Goal: Task Accomplishment & Management: Manage account settings

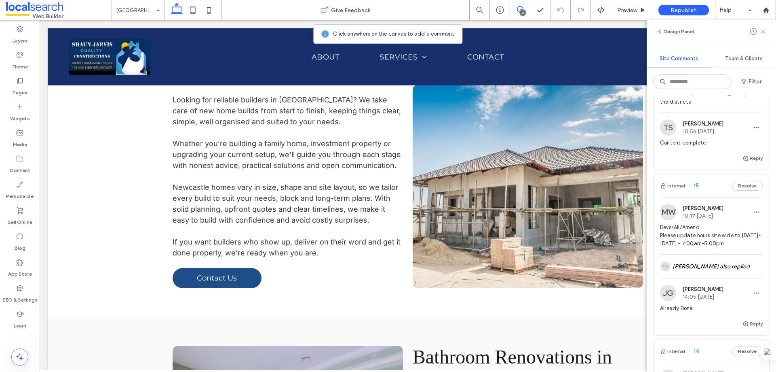
scroll to position [445, 0]
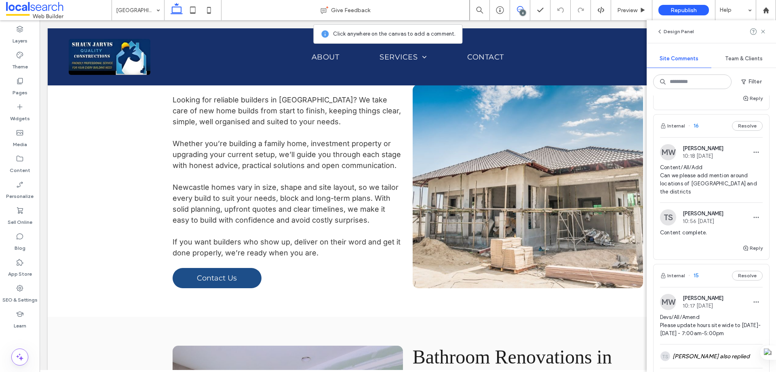
click at [718, 138] on div "MW Monique Windust 10:18 Aug 11 2025 Content/All/Add Can we please add mention …" at bounding box center [712, 190] width 116 height 106
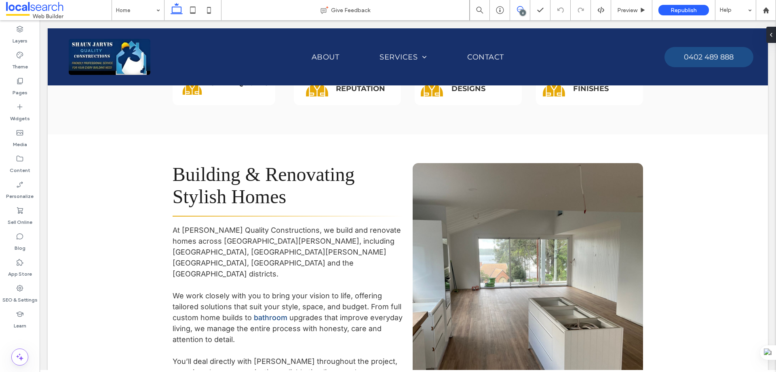
click at [518, 10] on icon at bounding box center [520, 9] width 6 height 6
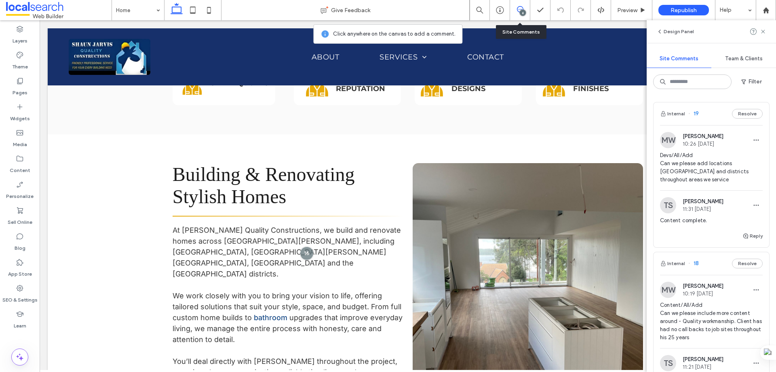
click at [706, 118] on div "Internal 19 Resolve" at bounding box center [712, 113] width 116 height 23
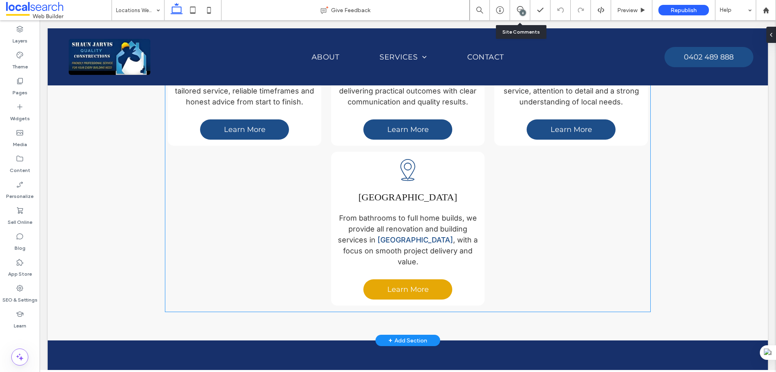
scroll to position [659, 0]
click at [444, 158] on div "Location Icon Lake Macquarie From bathrooms to full home builds, we provide all…" at bounding box center [408, 212] width 142 height 109
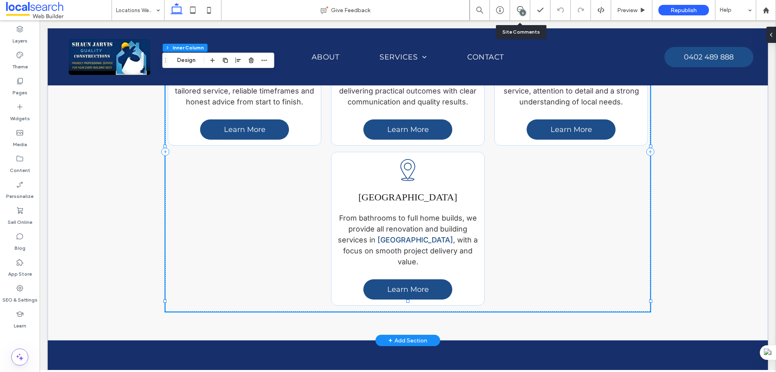
click at [444, 158] on div "Location Icon Lake Macquarie From bathrooms to full home builds, we provide all…" at bounding box center [408, 212] width 142 height 109
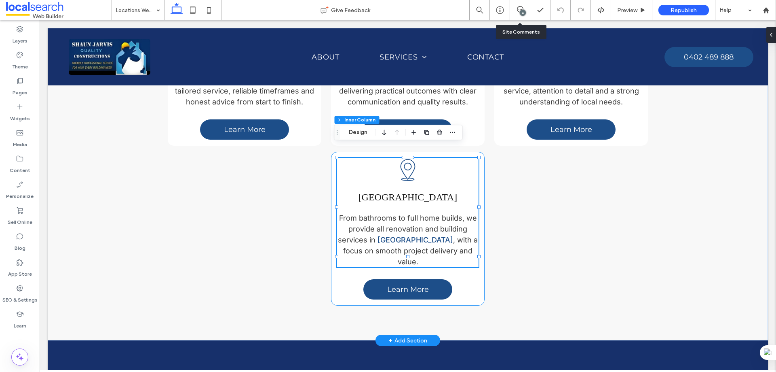
click at [468, 265] on div "Location Icon Lake Macquarie From bathrooms to full home builds, we provide all…" at bounding box center [408, 229] width 154 height 154
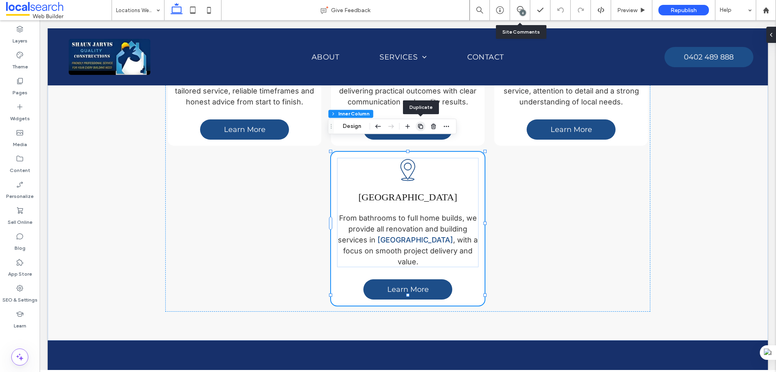
click at [420, 127] on icon "button" at bounding box center [421, 126] width 6 height 6
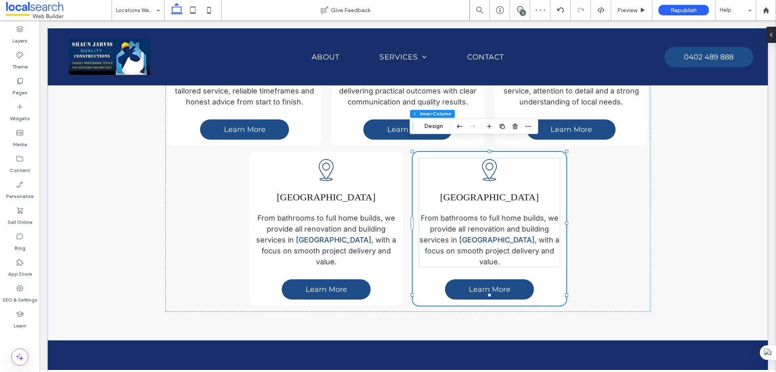
click at [524, 12] on div "6" at bounding box center [523, 13] width 6 height 6
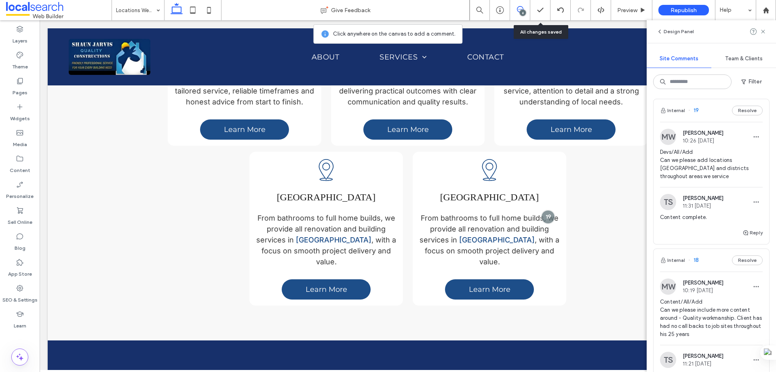
scroll to position [0, 0]
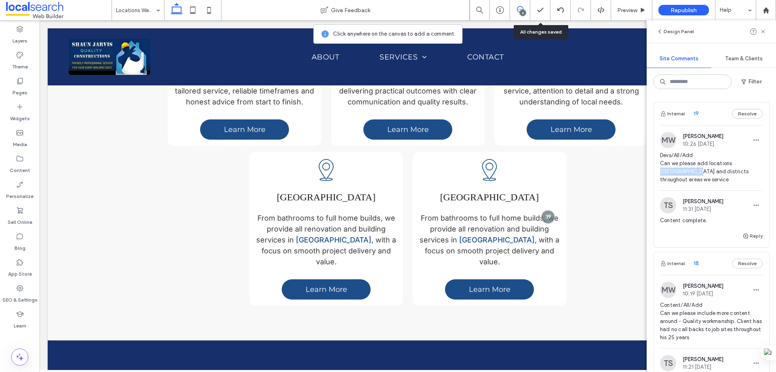
drag, startPoint x: 732, startPoint y: 163, endPoint x: 674, endPoint y: 169, distance: 58.2
click at [674, 169] on span "Devs/All/Add Can we please add locations hunter valley and districts throughout…" at bounding box center [711, 167] width 103 height 32
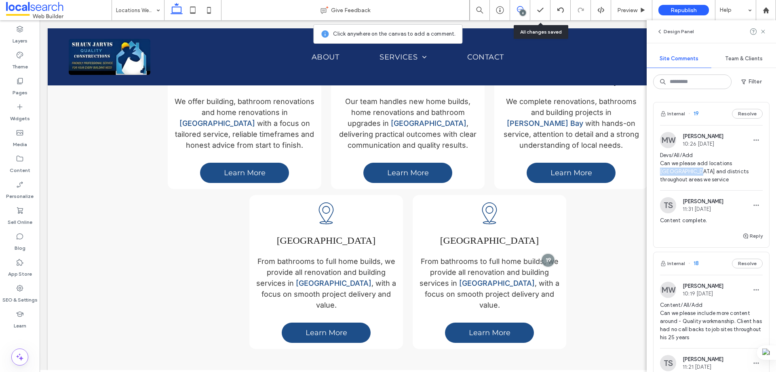
scroll to position [578, 0]
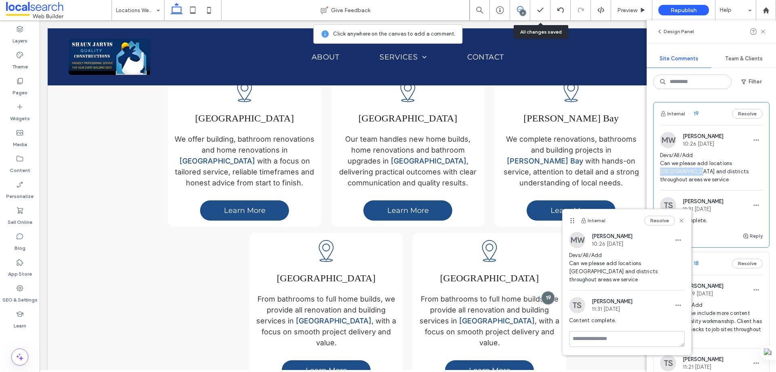
copy span "hunter valley"
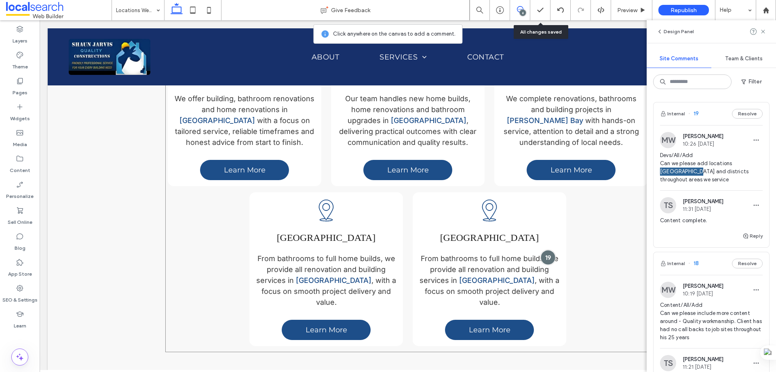
click at [541, 249] on div at bounding box center [548, 256] width 15 height 15
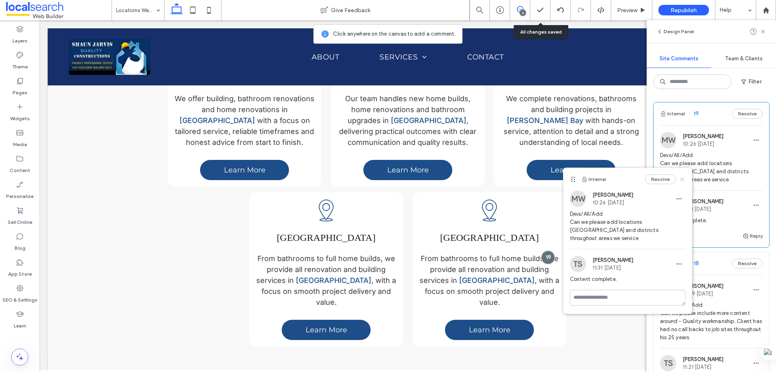
click at [682, 181] on icon at bounding box center [682, 179] width 6 height 6
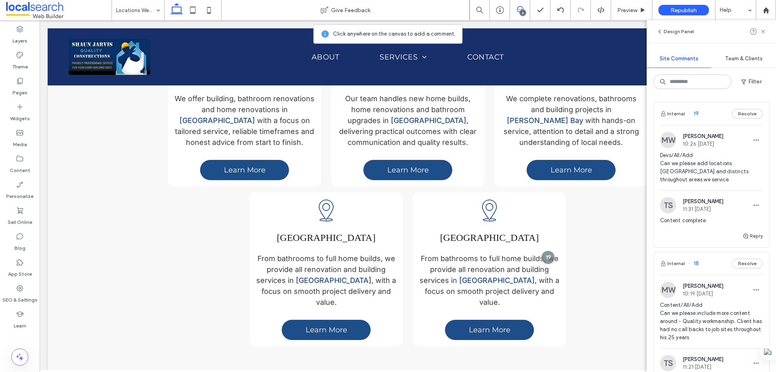
drag, startPoint x: 523, startPoint y: 10, endPoint x: 493, endPoint y: 175, distance: 168.0
click at [523, 10] on div "6" at bounding box center [523, 13] width 6 height 6
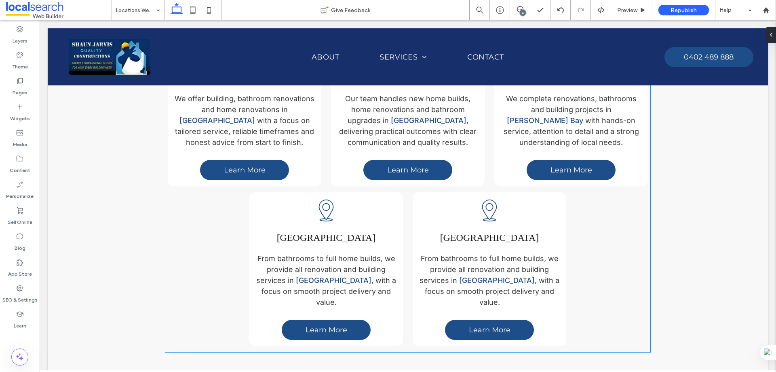
click at [484, 232] on span "Lake Macquarie" at bounding box center [489, 237] width 99 height 11
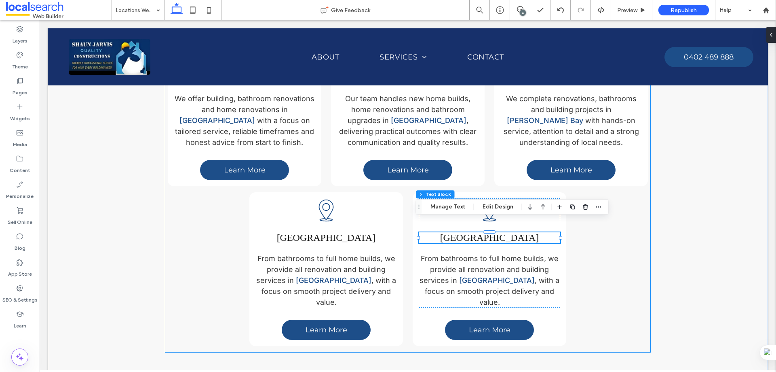
click at [488, 232] on span "Lake Macquarie" at bounding box center [489, 237] width 99 height 11
click at [478, 232] on span "**********" at bounding box center [490, 237] width 52 height 10
click at [478, 232] on span "Lake Macquarie" at bounding box center [489, 237] width 99 height 11
click at [471, 232] on span "**********" at bounding box center [490, 237] width 52 height 10
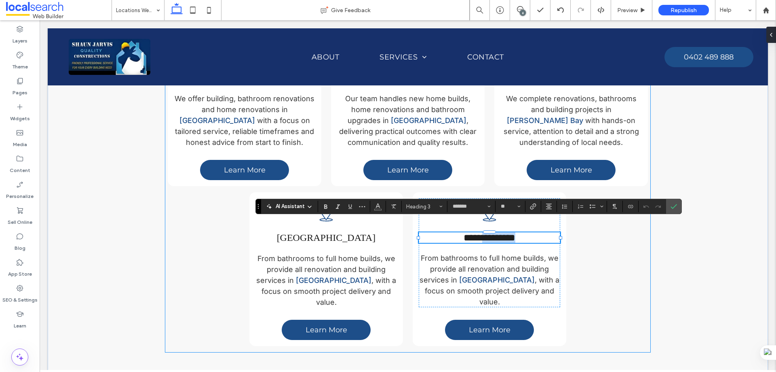
type input "*******"
type input "**"
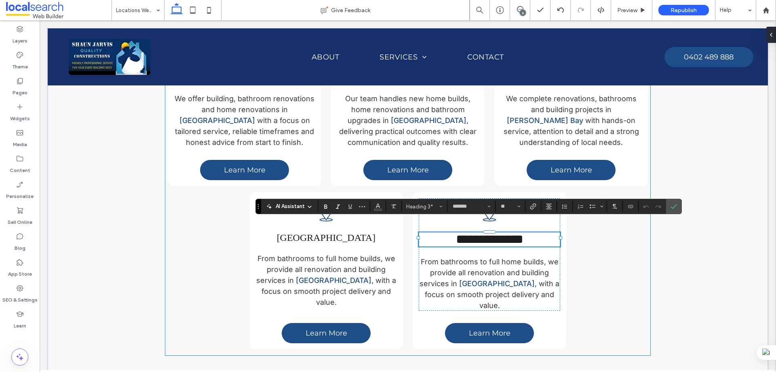
type input "*****"
type input "**"
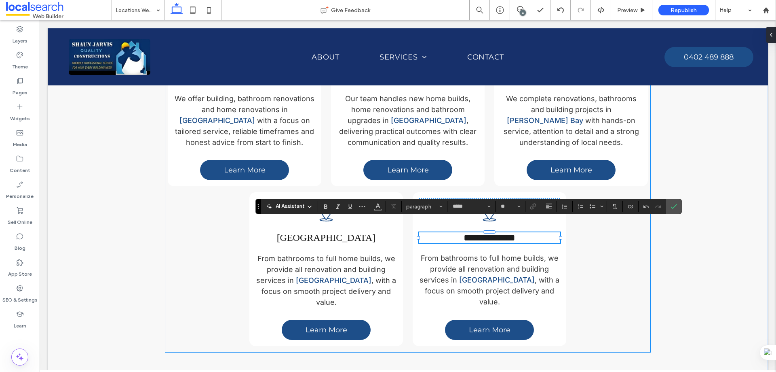
type input "*******"
type input "**"
click at [486, 232] on span "**********" at bounding box center [490, 237] width 52 height 10
drag, startPoint x: 486, startPoint y: 228, endPoint x: 492, endPoint y: 228, distance: 5.7
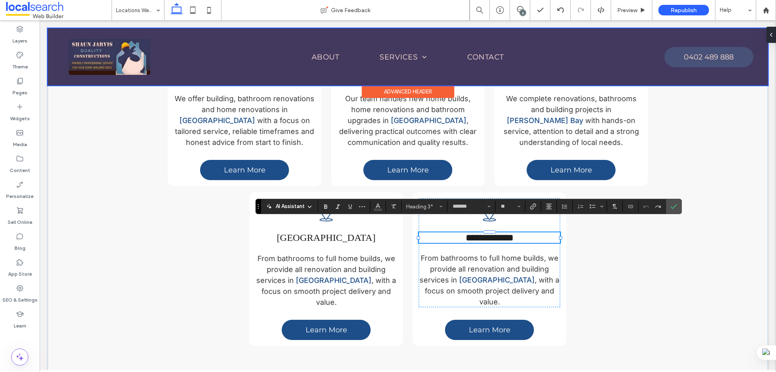
type input "*****"
type input "**"
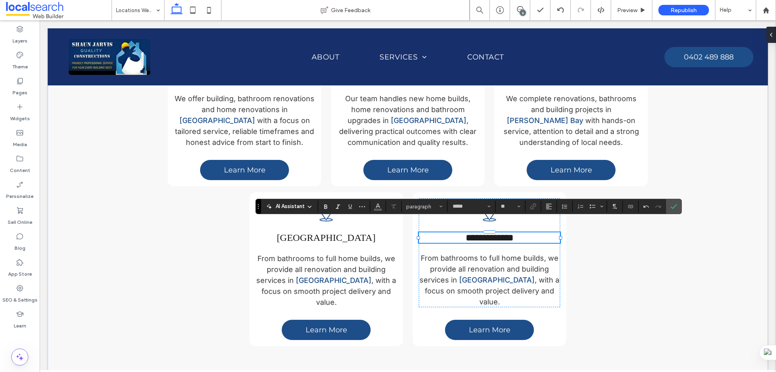
type input "*******"
type input "**"
click at [466, 232] on span "**********" at bounding box center [490, 237] width 48 height 10
click at [496, 232] on span "**********" at bounding box center [490, 237] width 48 height 10
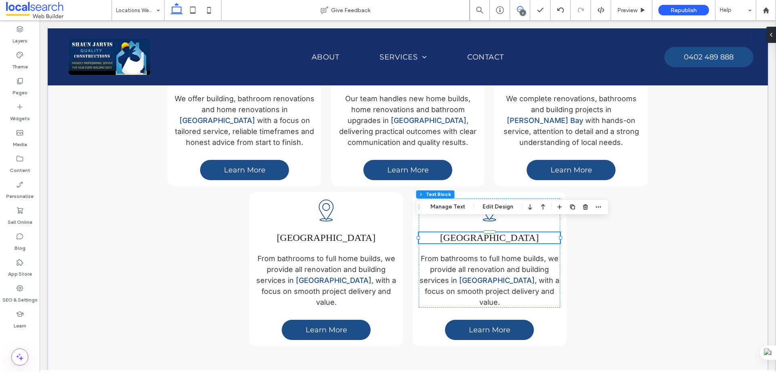
click at [521, 8] on icon at bounding box center [520, 9] width 6 height 6
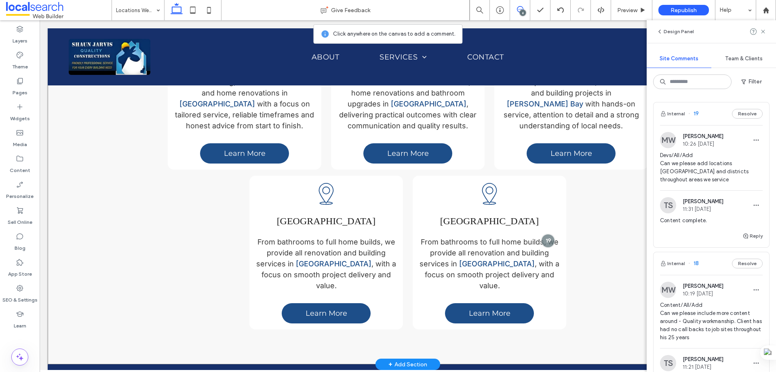
scroll to position [659, 0]
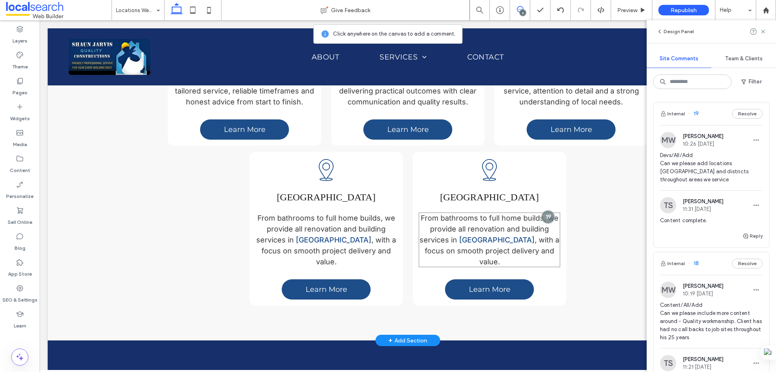
click at [478, 213] on span "From bathrooms to full home builds, we provide all renovation and building serv…" at bounding box center [489, 228] width 139 height 30
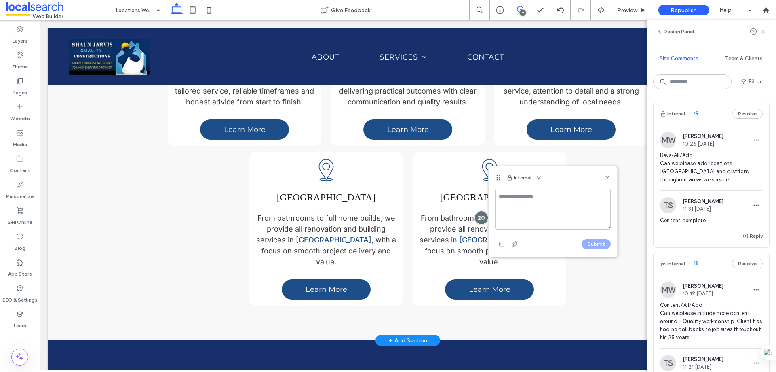
click at [445, 212] on p "From bathrooms to full home builds, we provide all renovation and building serv…" at bounding box center [490, 239] width 142 height 55
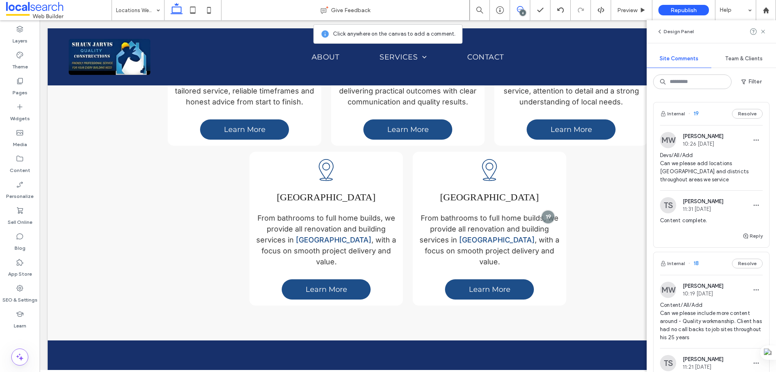
click at [518, 9] on icon at bounding box center [520, 9] width 6 height 6
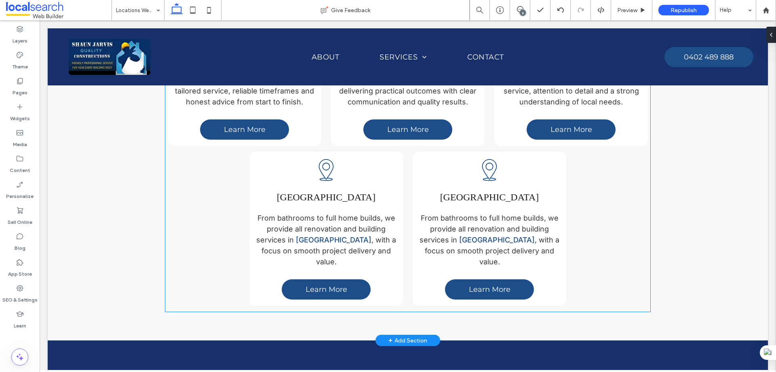
click at [486, 212] on p "From bathrooms to full home builds, we provide all renovation and building serv…" at bounding box center [490, 239] width 142 height 55
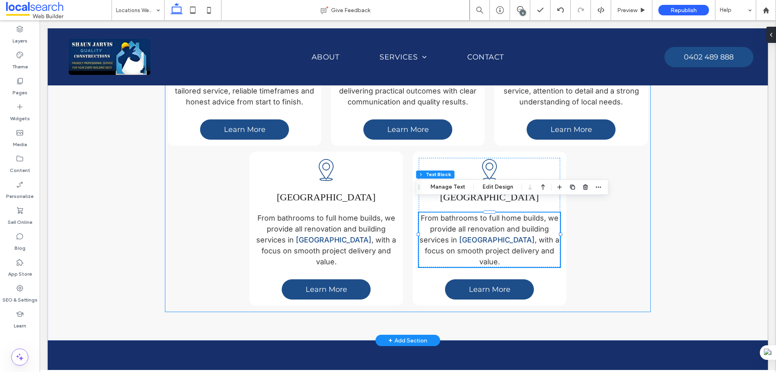
click at [486, 212] on p "From bathrooms to full home builds, we provide all renovation and building serv…" at bounding box center [490, 239] width 142 height 55
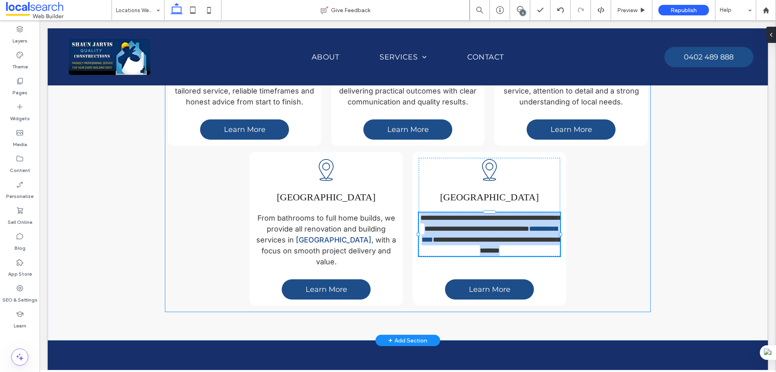
type input "*****"
type input "**"
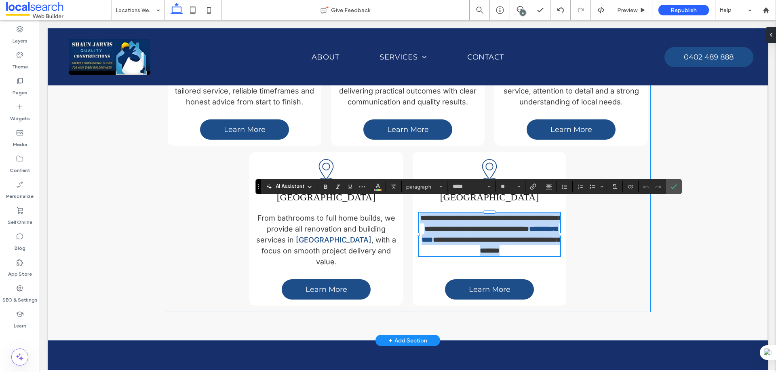
copy p "**********"
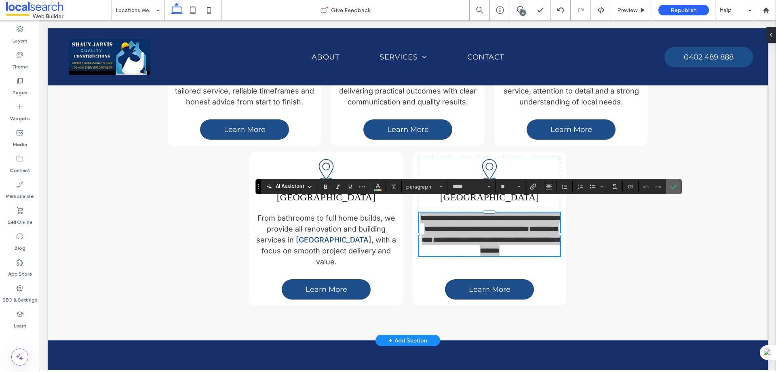
click at [676, 188] on icon "Confirm" at bounding box center [674, 186] width 6 height 6
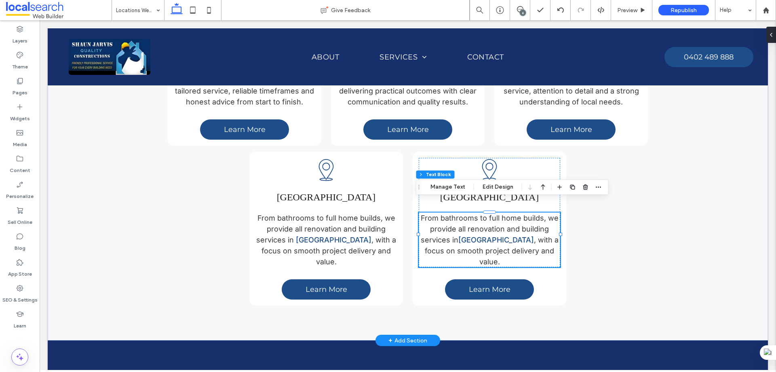
click at [447, 213] on span "From bathrooms to full home builds, we provide all renovation and building serv…" at bounding box center [490, 228] width 138 height 30
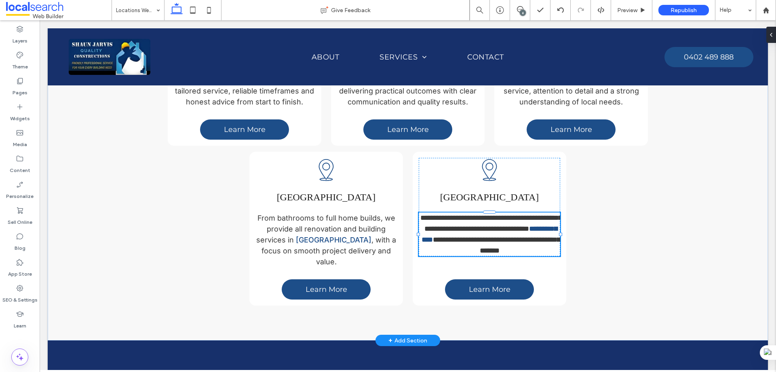
type input "*****"
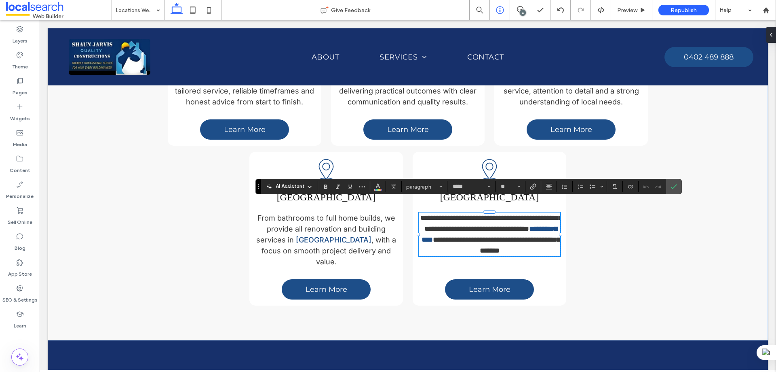
type input "**"
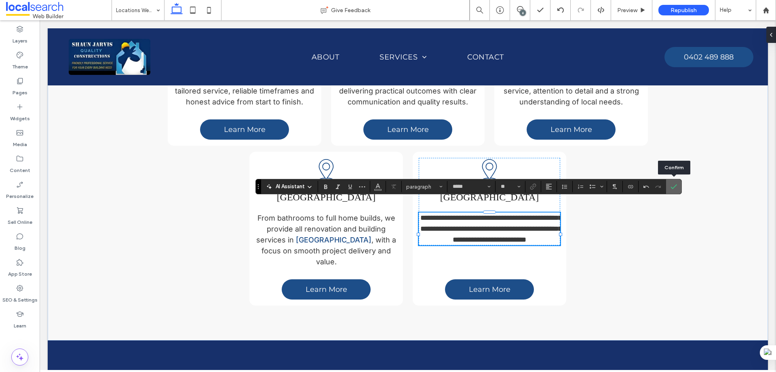
click at [678, 186] on label "Confirm" at bounding box center [674, 186] width 12 height 15
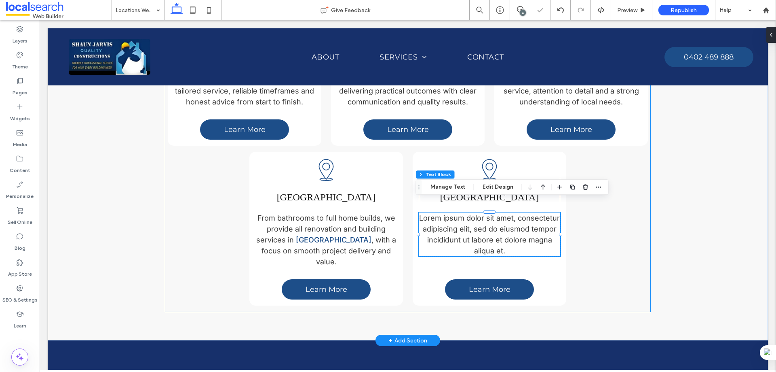
click at [628, 163] on div "Location Icon Newcastle We offer building, bathroom renovations and home renova…" at bounding box center [407, 151] width 485 height 319
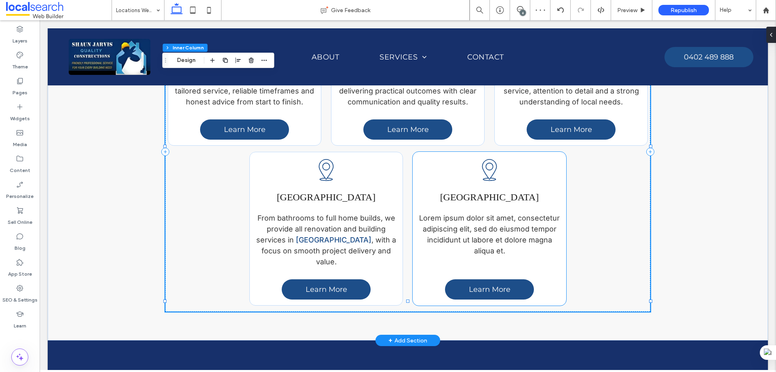
click at [503, 192] on span "Hunter Valley" at bounding box center [489, 197] width 99 height 11
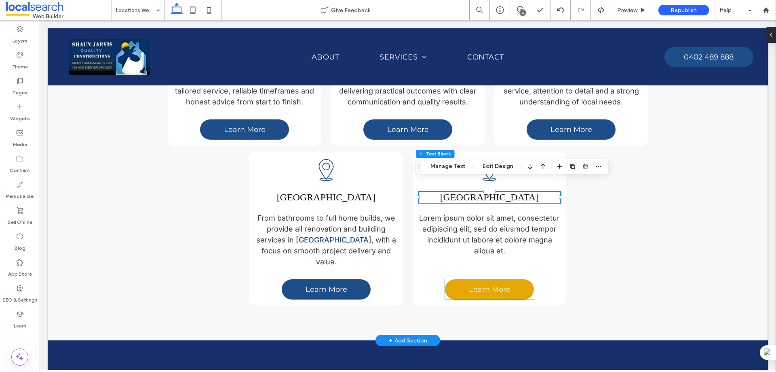
click at [492, 285] on span "Learn More" at bounding box center [490, 289] width 42 height 9
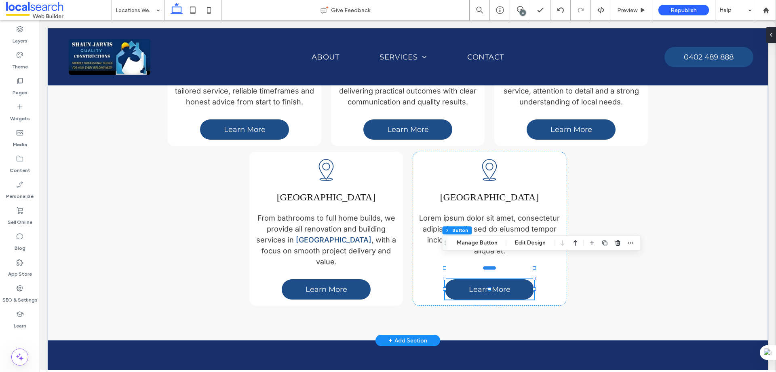
type input "**"
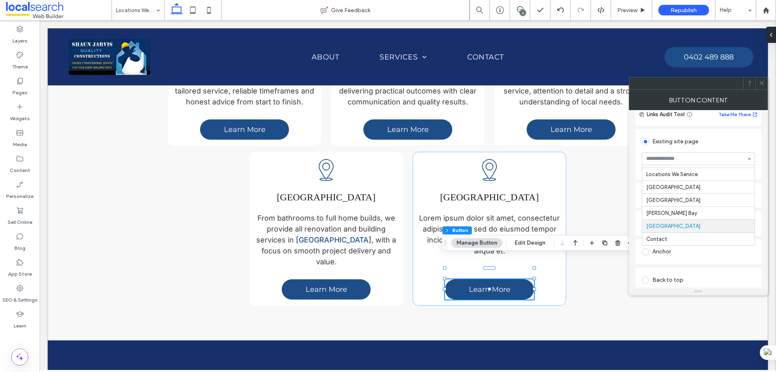
scroll to position [81, 0]
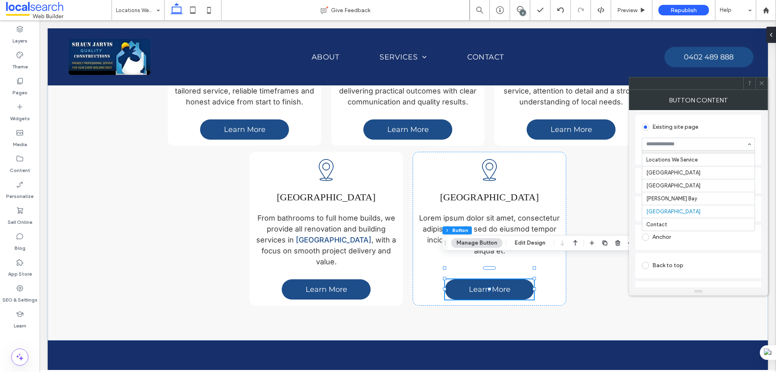
click at [738, 131] on div "Existing site page" at bounding box center [698, 126] width 113 height 13
click at [763, 78] on span at bounding box center [762, 83] width 6 height 12
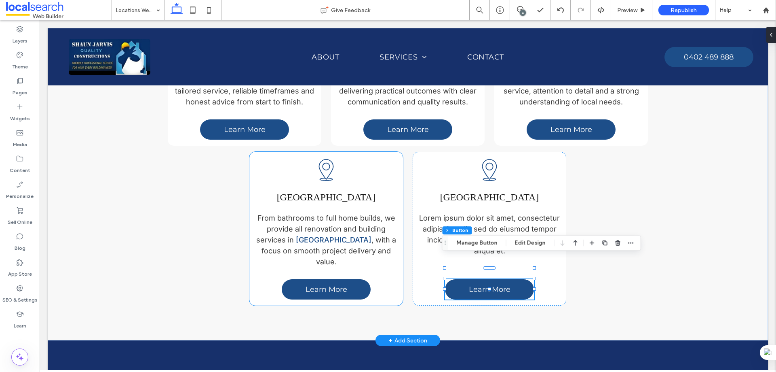
click at [386, 158] on div "Location Icon Lake Macquarie From bathrooms to full home builds, we provide all…" at bounding box center [327, 212] width 142 height 109
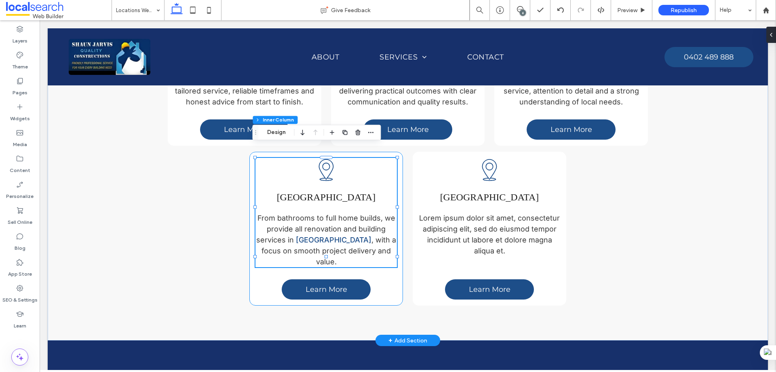
click at [397, 156] on div "Location Icon Lake Macquarie From bathrooms to full home builds, we provide all…" at bounding box center [326, 229] width 154 height 154
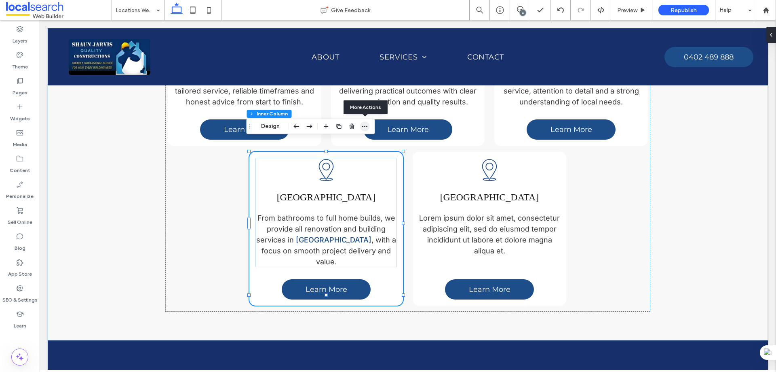
click at [365, 127] on icon "button" at bounding box center [365, 126] width 6 height 6
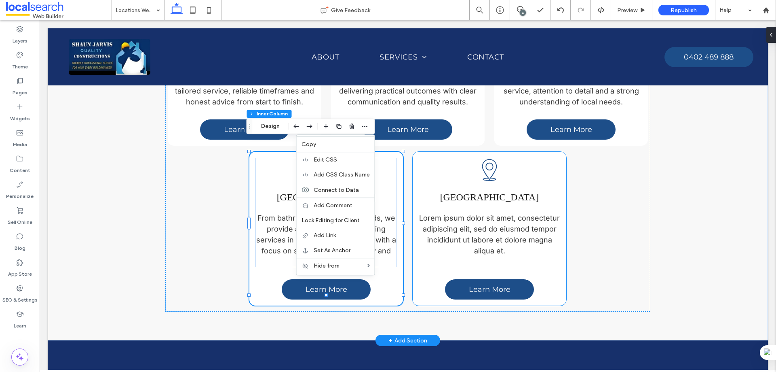
click at [444, 158] on div "Location Icon Hunter Valley Lorem ipsum dolor sit amet, consectetur adipiscing …" at bounding box center [490, 207] width 142 height 98
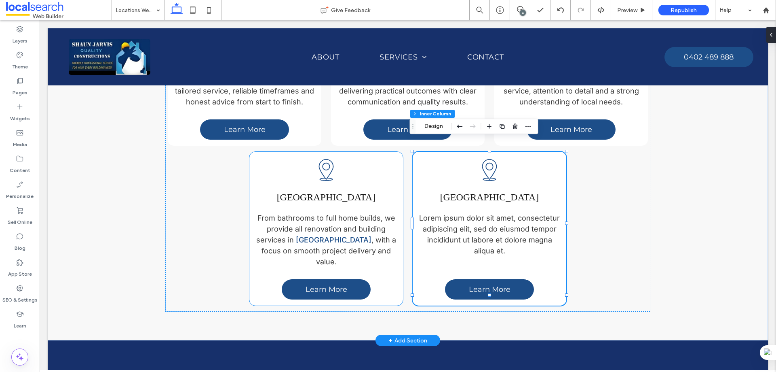
click at [324, 158] on icon "Location Icon" at bounding box center [326, 170] width 24 height 24
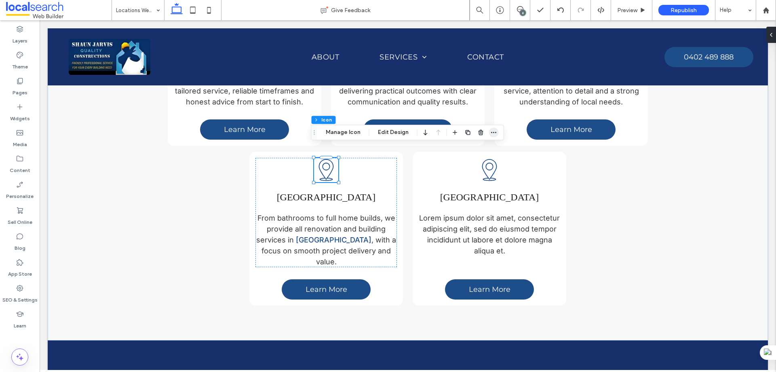
click at [491, 135] on icon "button" at bounding box center [494, 132] width 6 height 6
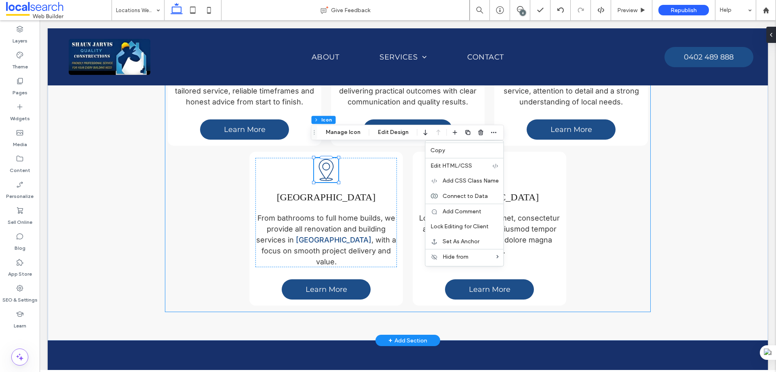
click at [195, 161] on div "Location Icon Newcastle We offer building, bathroom renovations and home renova…" at bounding box center [407, 151] width 485 height 319
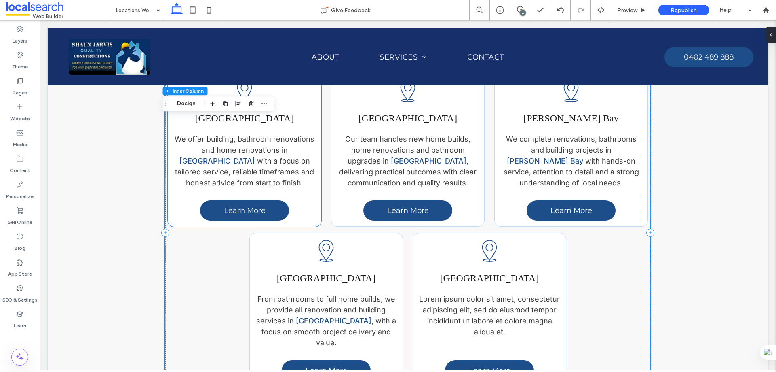
scroll to position [497, 0]
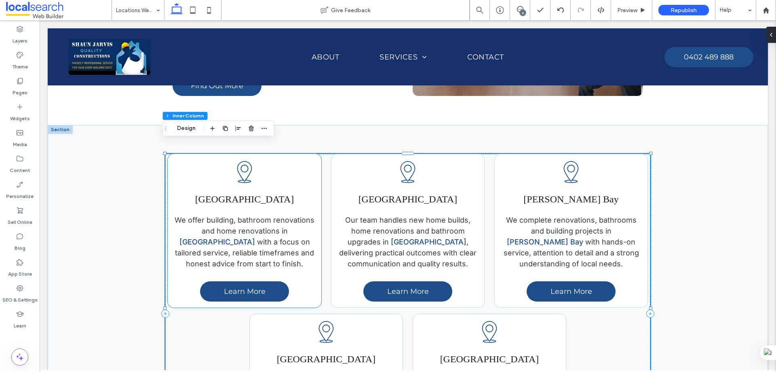
click at [256, 194] on span "Newcastle" at bounding box center [244, 199] width 99 height 11
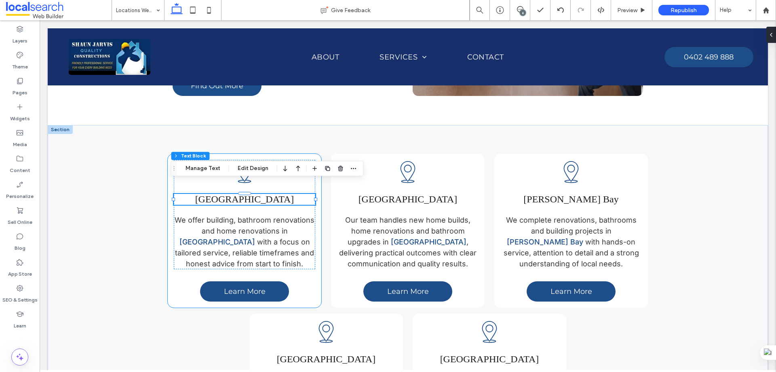
click at [260, 194] on span "Newcastle" at bounding box center [244, 199] width 99 height 11
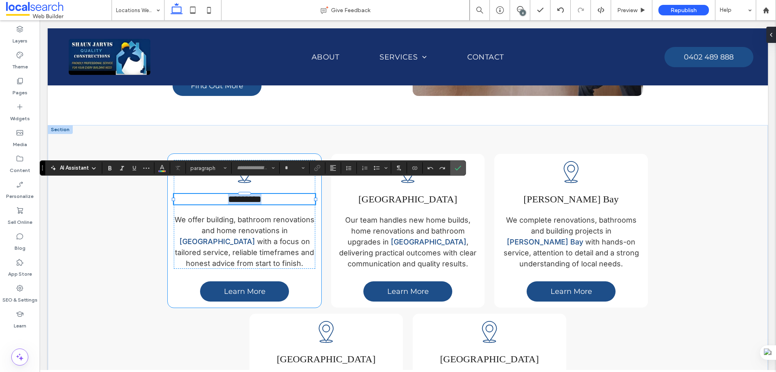
type input "*******"
type input "**"
click at [489, 133] on div "Location Icon ********* We offer building, bathroom renovations and home renova…" at bounding box center [407, 313] width 485 height 377
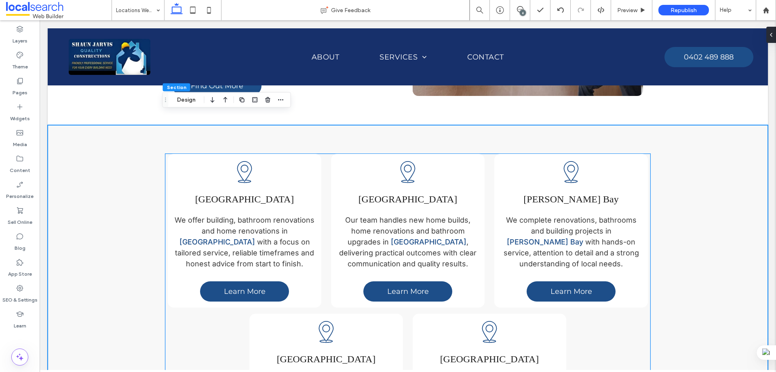
click at [242, 161] on icon "Location Icon" at bounding box center [244, 172] width 24 height 24
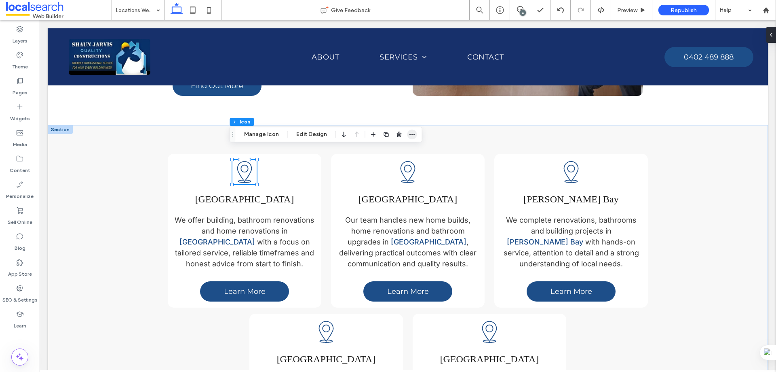
click at [409, 134] on icon "button" at bounding box center [412, 134] width 6 height 6
click at [264, 140] on div "Section Column Inner Column Inner Column Inner Column Icon Manage Icon Edit Des…" at bounding box center [326, 134] width 193 height 15
click at [262, 132] on button "Manage Icon" at bounding box center [261, 134] width 45 height 10
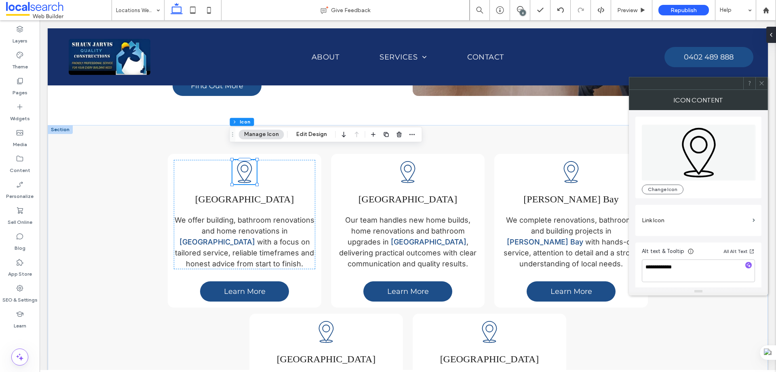
click at [762, 79] on span at bounding box center [762, 83] width 6 height 12
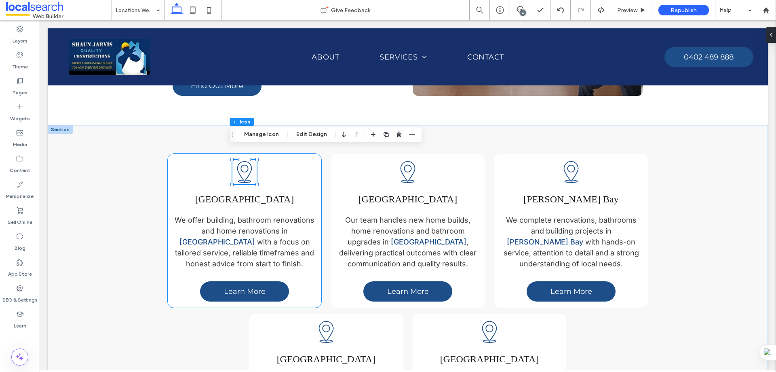
click at [317, 154] on div "Location Icon Newcastle We offer building, bathroom renovations and home renova…" at bounding box center [245, 231] width 154 height 154
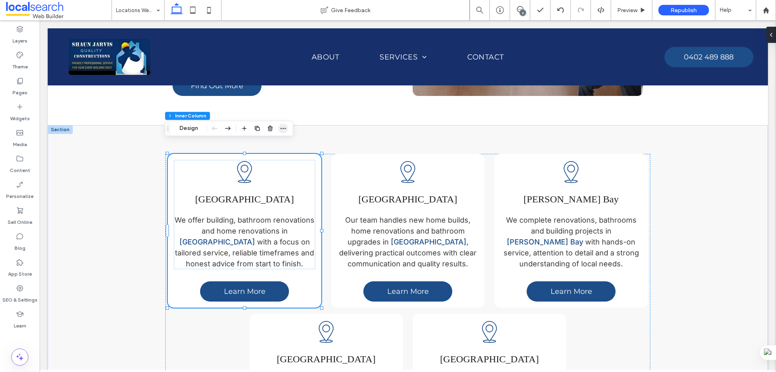
click at [283, 131] on icon "button" at bounding box center [283, 128] width 6 height 6
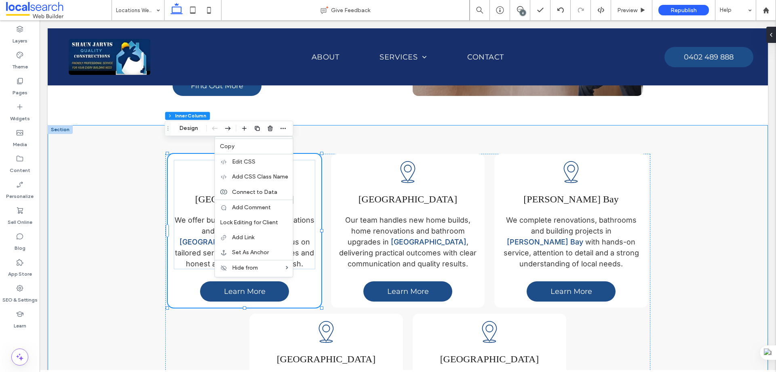
click at [385, 131] on div "Location Icon Newcastle We offer building, bathroom renovations and home renova…" at bounding box center [407, 313] width 485 height 377
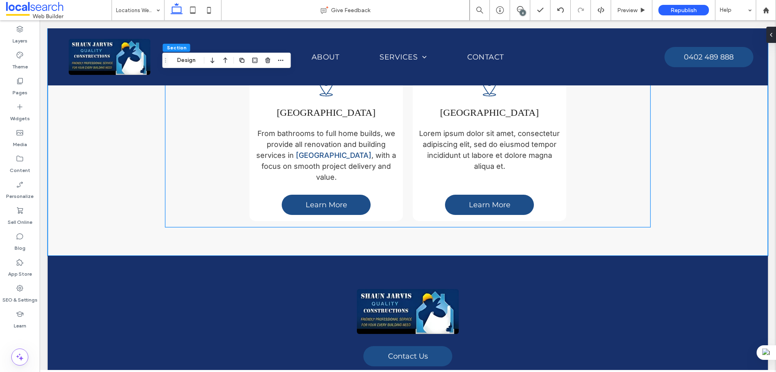
scroll to position [780, 0]
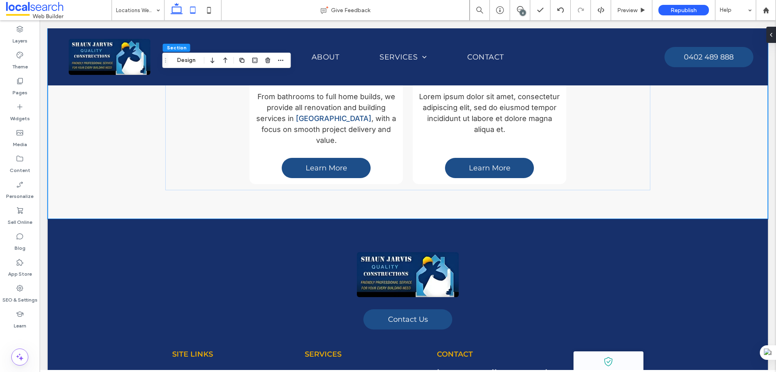
drag, startPoint x: 193, startPoint y: 8, endPoint x: 84, endPoint y: 176, distance: 199.6
click at [193, 8] on icon at bounding box center [193, 10] width 16 height 16
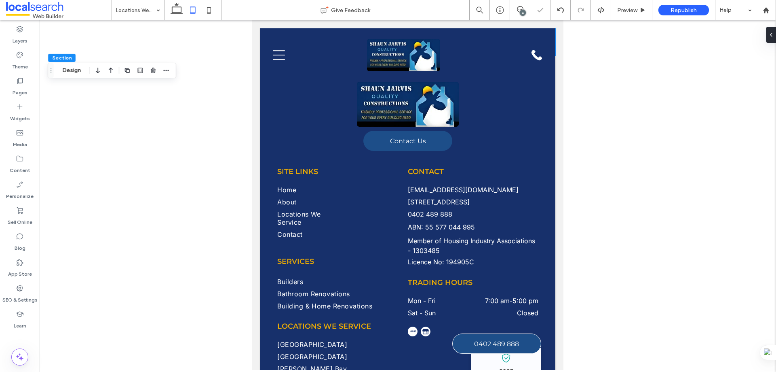
type input "**"
type input "*"
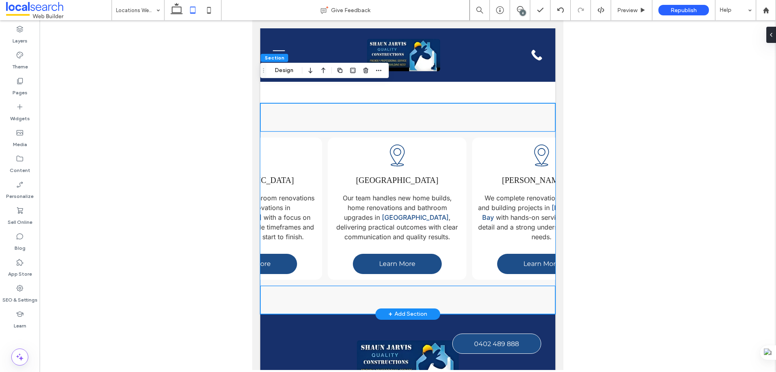
scroll to position [0, 49]
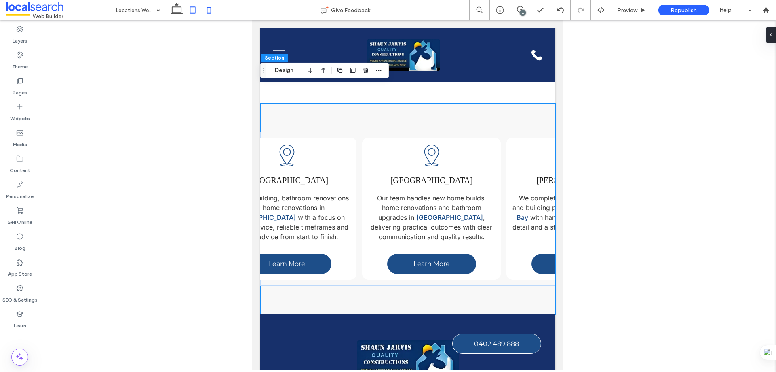
click at [208, 8] on icon at bounding box center [209, 10] width 16 height 16
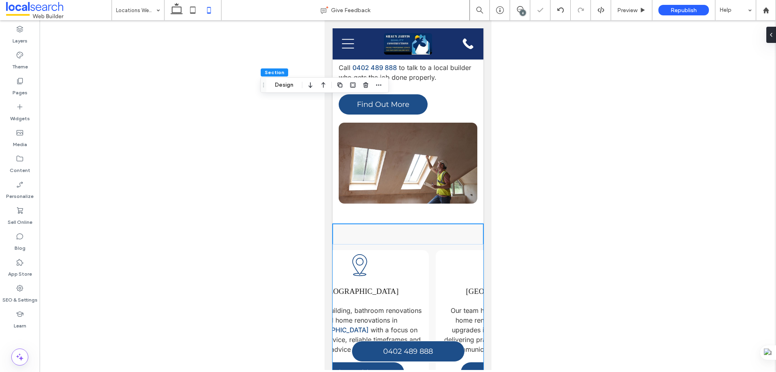
type input "**"
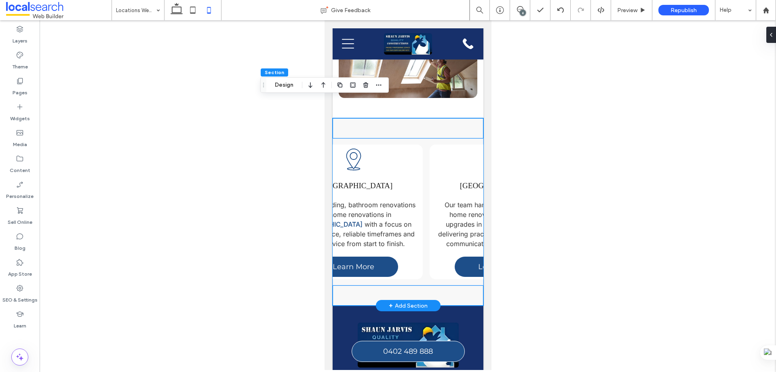
scroll to position [0, 0]
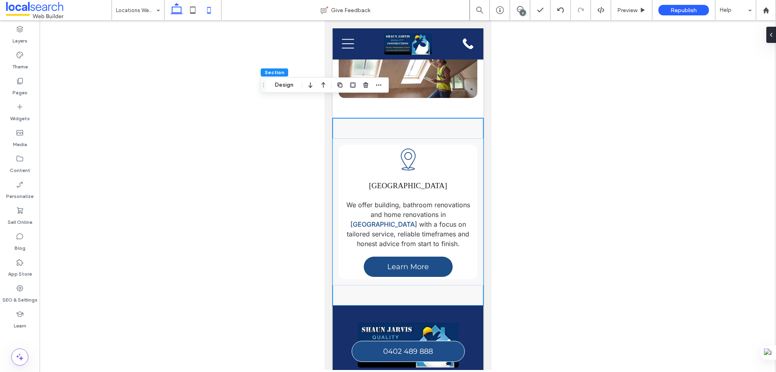
click at [176, 10] on icon at bounding box center [177, 10] width 16 height 16
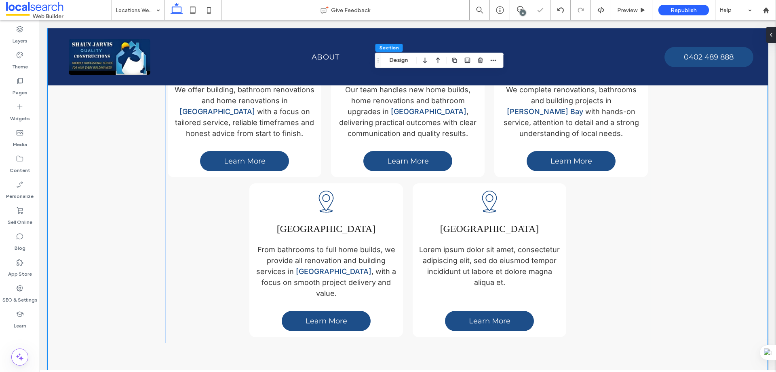
type input "*"
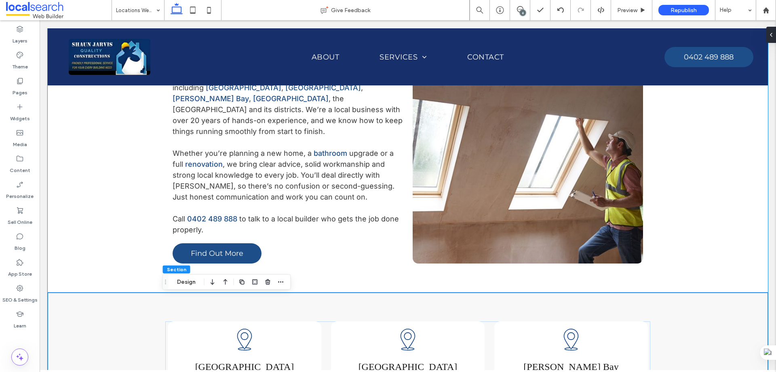
scroll to position [315, 0]
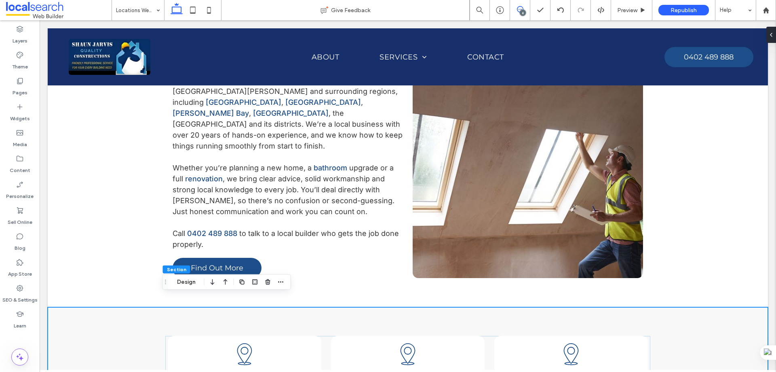
drag, startPoint x: 520, startPoint y: 6, endPoint x: 491, endPoint y: 0, distance: 29.7
click at [520, 6] on use at bounding box center [520, 9] width 6 height 6
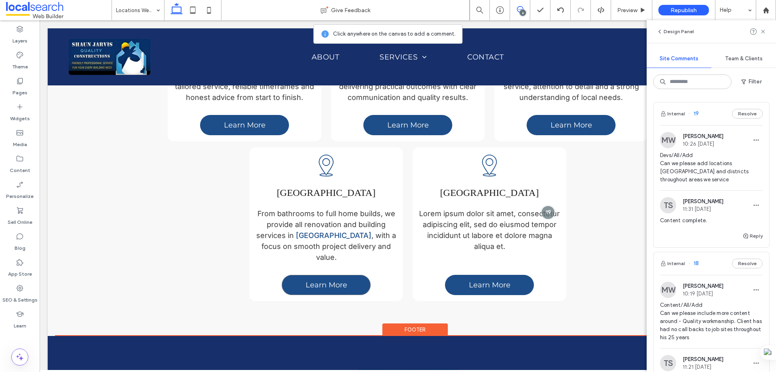
scroll to position [720, 0]
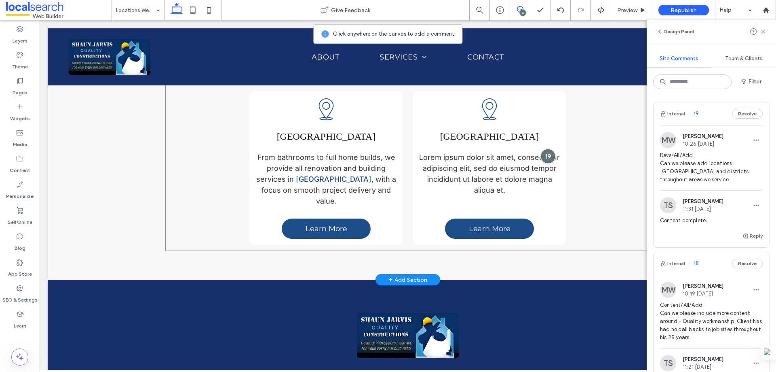
click at [546, 148] on div at bounding box center [548, 155] width 15 height 15
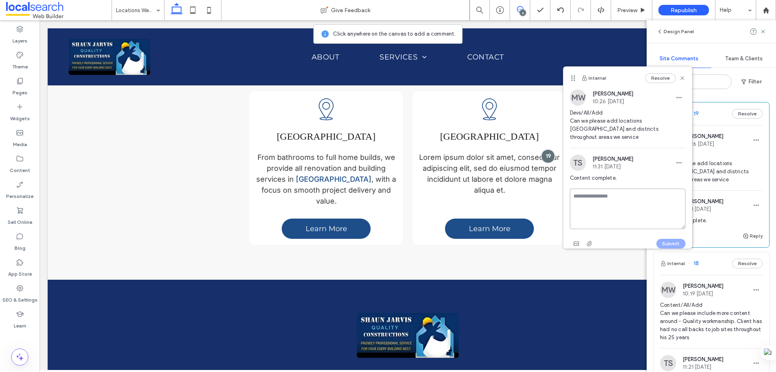
click at [602, 188] on textarea at bounding box center [628, 208] width 116 height 40
paste textarea "**********"
type textarea "**********"
click at [667, 239] on button "Submit" at bounding box center [671, 244] width 29 height 10
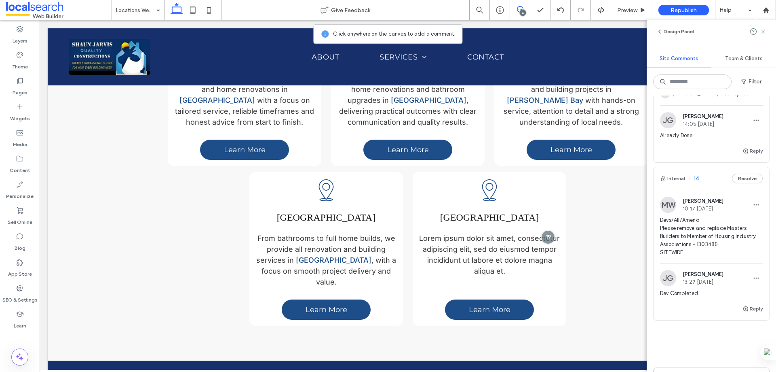
scroll to position [848, 0]
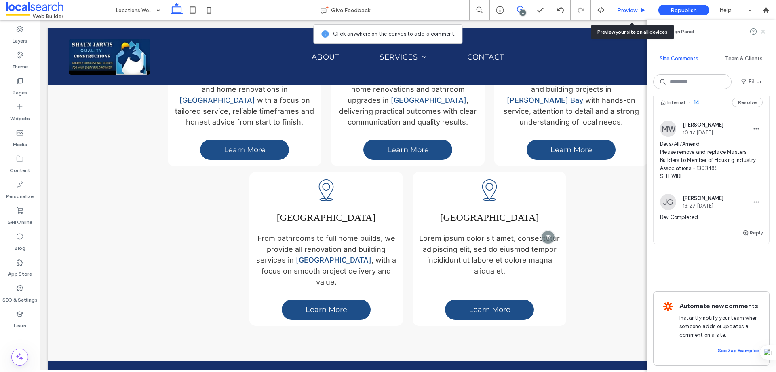
click at [645, 7] on icon at bounding box center [643, 10] width 6 height 6
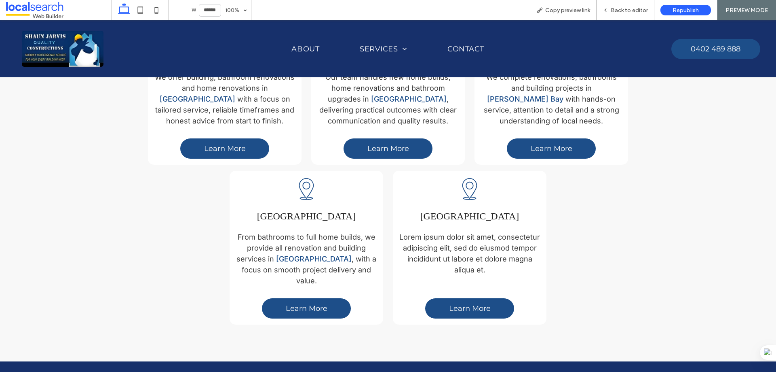
scroll to position [644, 0]
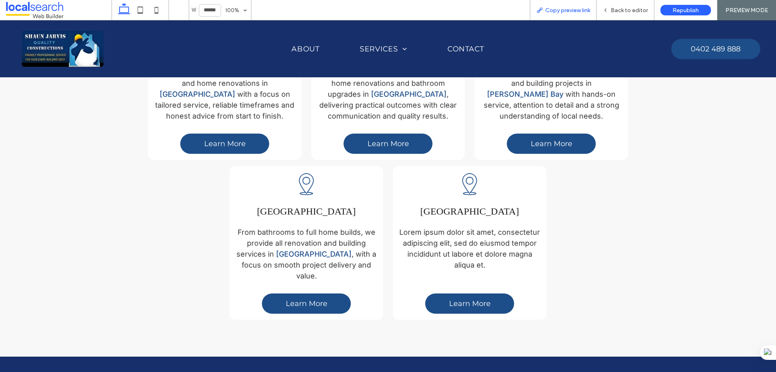
click at [549, 8] on span "Copy preview link" at bounding box center [567, 10] width 45 height 7
click at [644, 8] on span "Back to editor" at bounding box center [629, 10] width 37 height 7
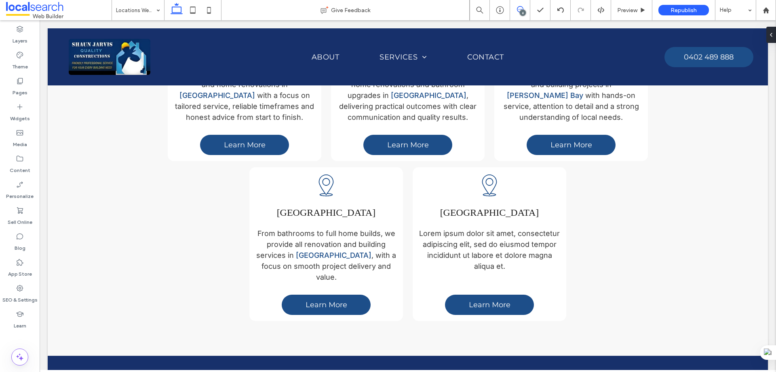
scroll to position [639, 0]
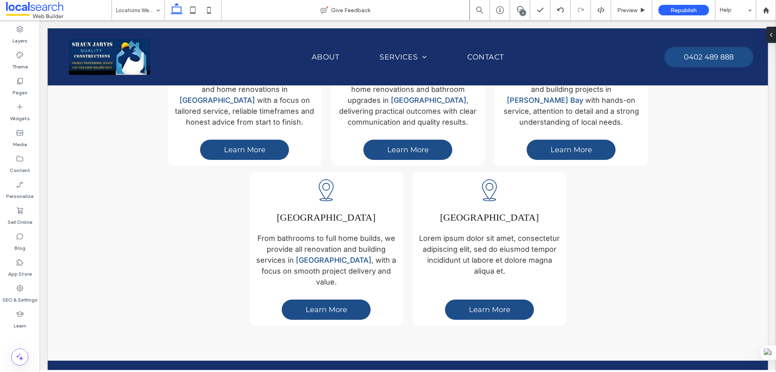
click at [521, 11] on div "6" at bounding box center [523, 13] width 6 height 6
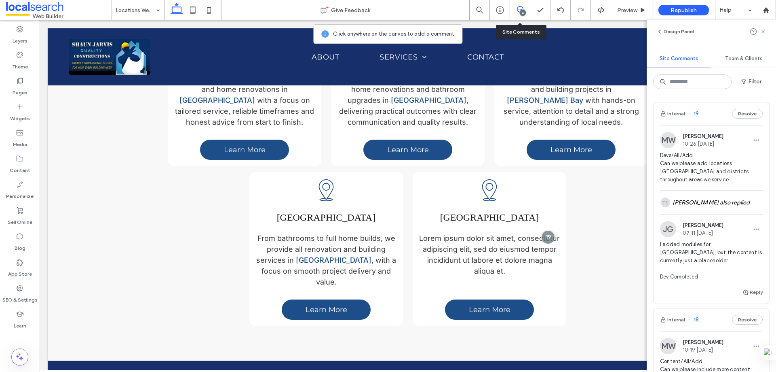
click at [521, 10] on icon at bounding box center [520, 9] width 6 height 6
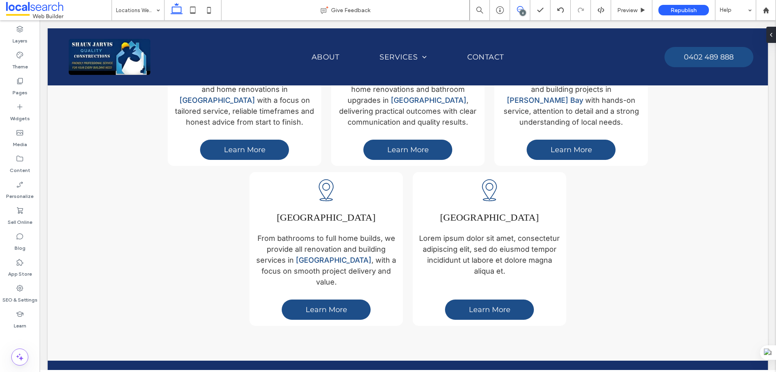
click at [521, 10] on icon at bounding box center [520, 9] width 6 height 6
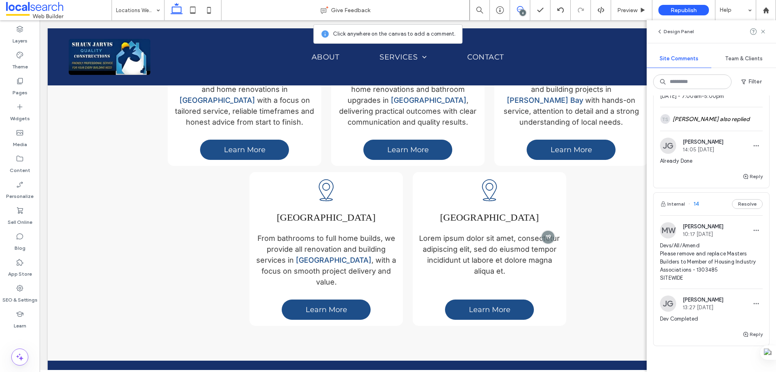
scroll to position [768, 0]
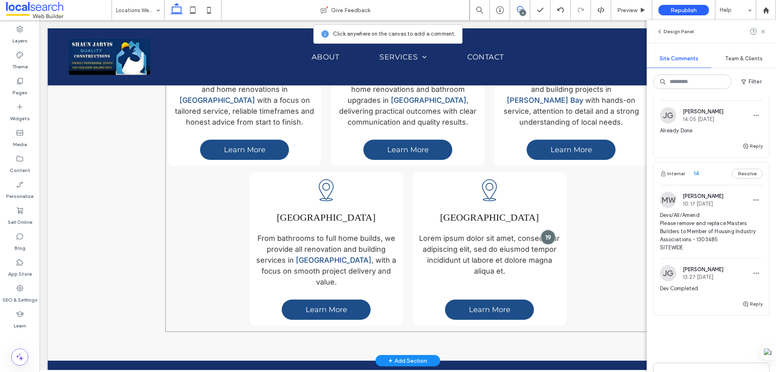
click at [547, 229] on div at bounding box center [548, 236] width 15 height 15
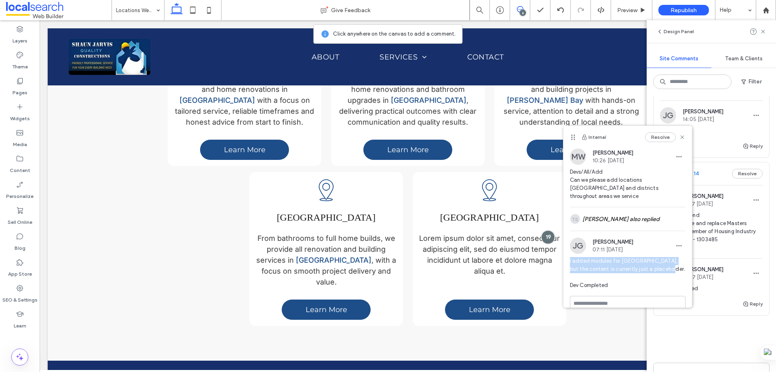
drag, startPoint x: 674, startPoint y: 260, endPoint x: 597, endPoint y: 253, distance: 77.9
click at [570, 247] on div "JG Jefferson Garcia 07:11 Aug 13 2025 I added modules for Hunter Valley, but th…" at bounding box center [628, 266] width 116 height 58
copy span "I added modules for Hunter Valley, but the content is currently just a placehol…"
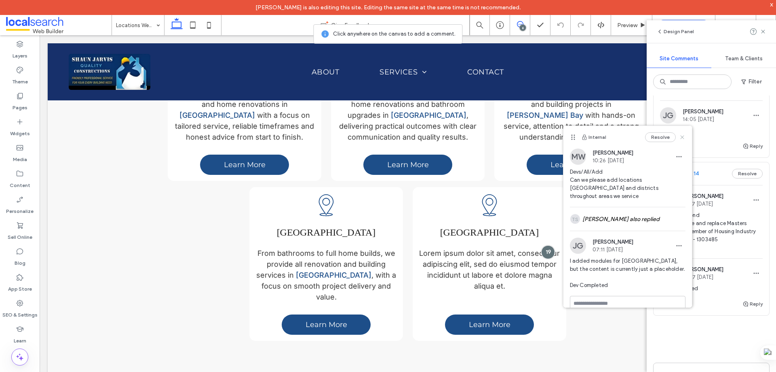
click at [679, 137] on icon at bounding box center [682, 137] width 6 height 6
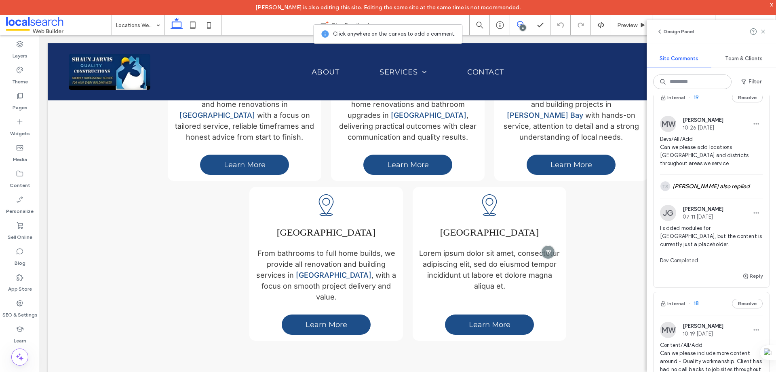
scroll to position [0, 0]
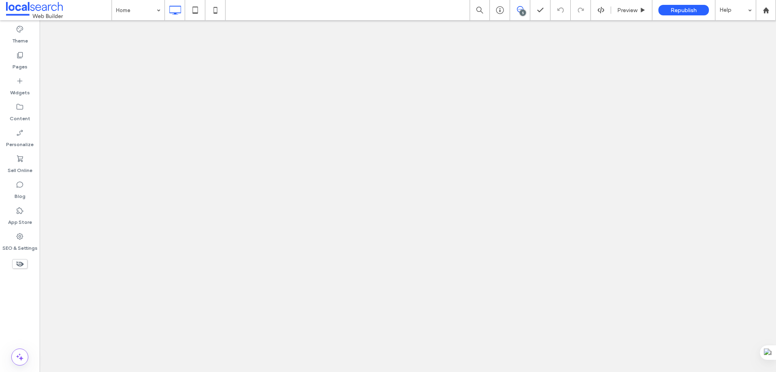
click at [520, 11] on icon at bounding box center [520, 9] width 6 height 6
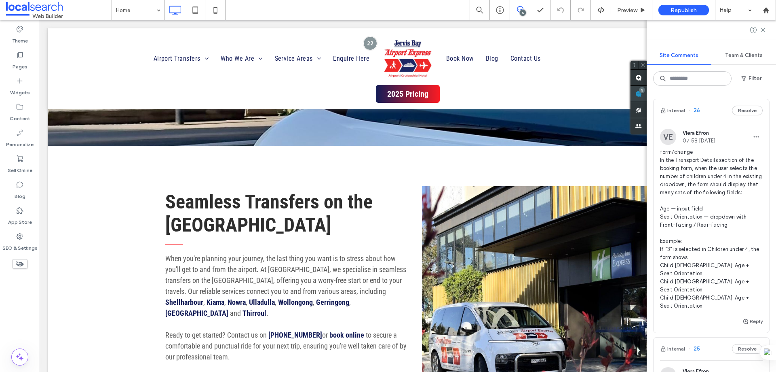
click at [647, 93] on div "5" at bounding box center [639, 94] width 16 height 16
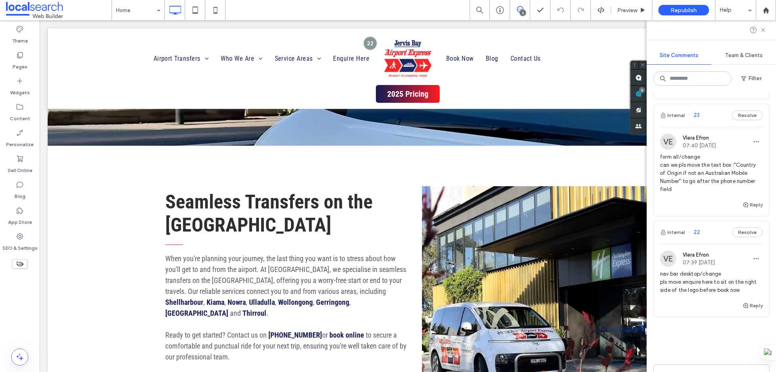
scroll to position [699, 0]
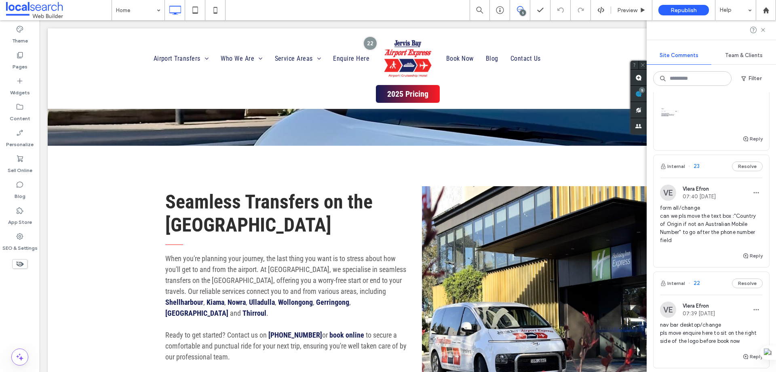
click at [714, 155] on div "Internal 23 Resolve" at bounding box center [712, 166] width 116 height 23
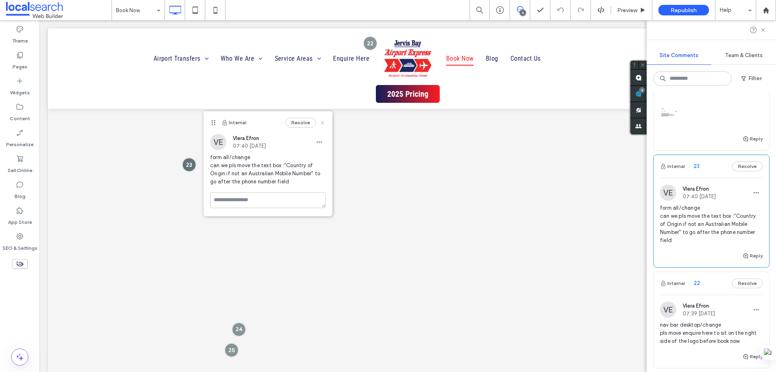
click at [324, 120] on icon at bounding box center [322, 122] width 6 height 6
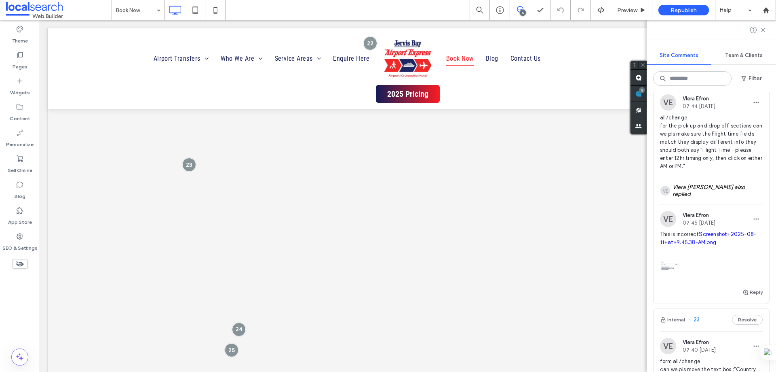
scroll to position [496, 0]
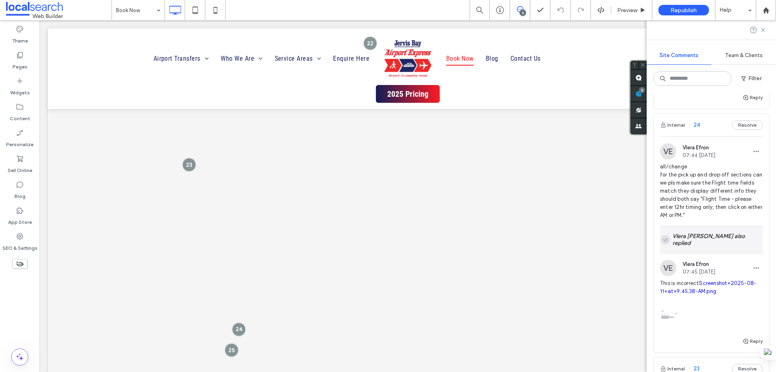
click at [719, 226] on div "VE Vlera Efron also replied" at bounding box center [711, 239] width 103 height 27
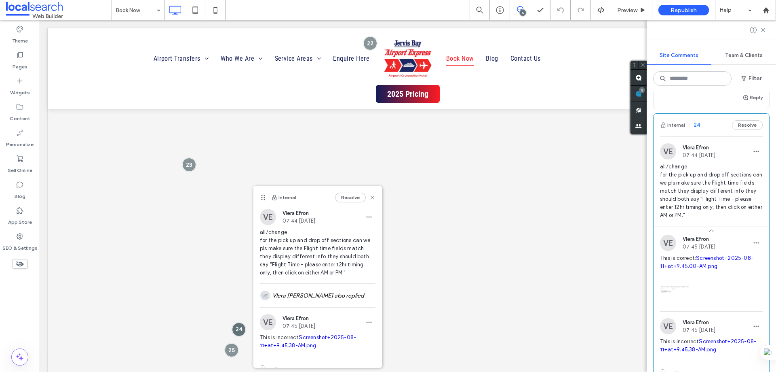
click at [725, 126] on div "Internal 24 Resolve" at bounding box center [712, 125] width 116 height 23
click at [699, 255] on link "Screenshot+2025-08-11+at+9.45.00-AM.png" at bounding box center [706, 262] width 93 height 14
click at [708, 338] on link "Screenshot+2025-08-11+at+9.45.38-AM.png" at bounding box center [708, 345] width 96 height 14
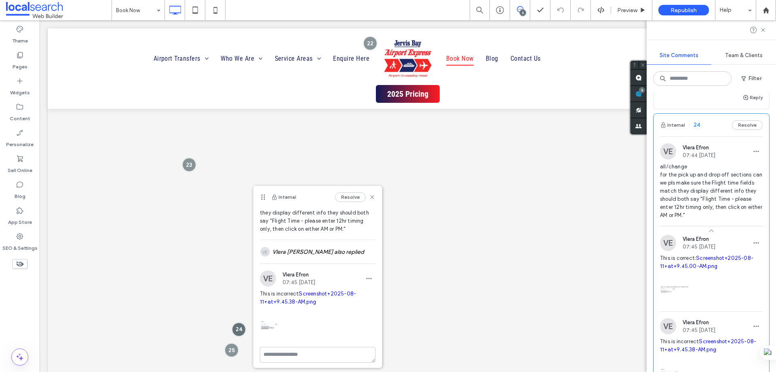
scroll to position [47, 0]
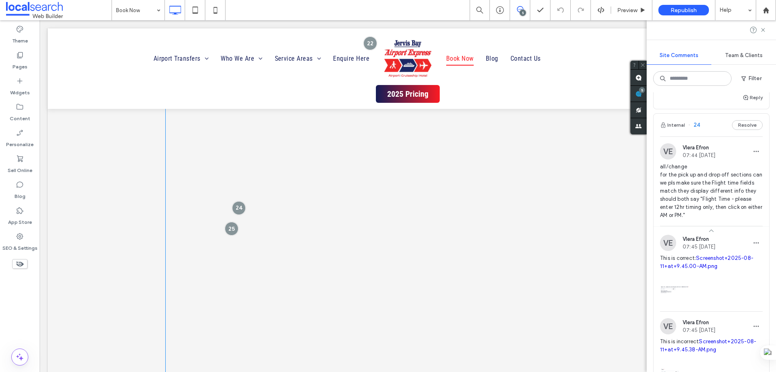
scroll to position [773, 0]
click at [241, 165] on div at bounding box center [239, 167] width 15 height 15
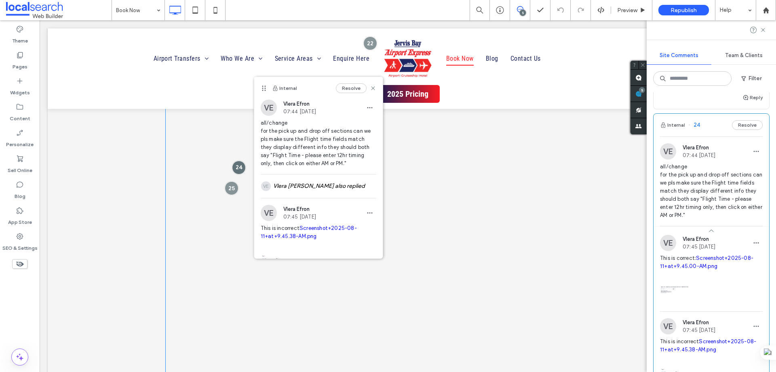
click at [448, 143] on span at bounding box center [407, 283] width 485 height 810
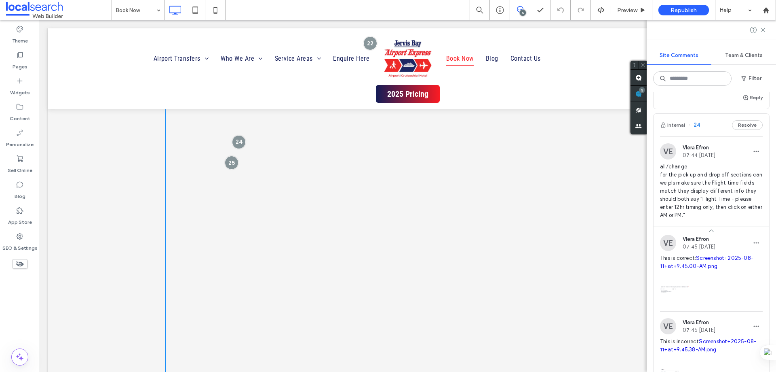
scroll to position [813, 0]
click at [405, 158] on span at bounding box center [407, 242] width 485 height 810
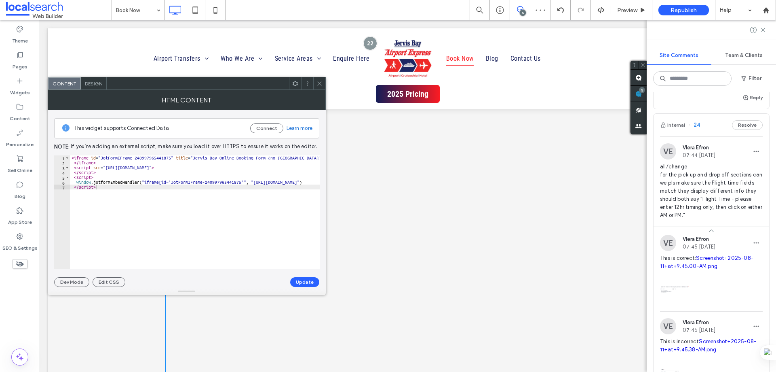
click at [319, 85] on icon at bounding box center [320, 83] width 6 height 6
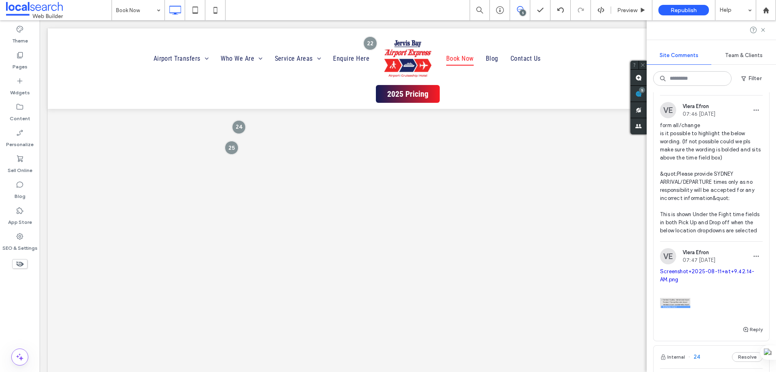
scroll to position [133, 0]
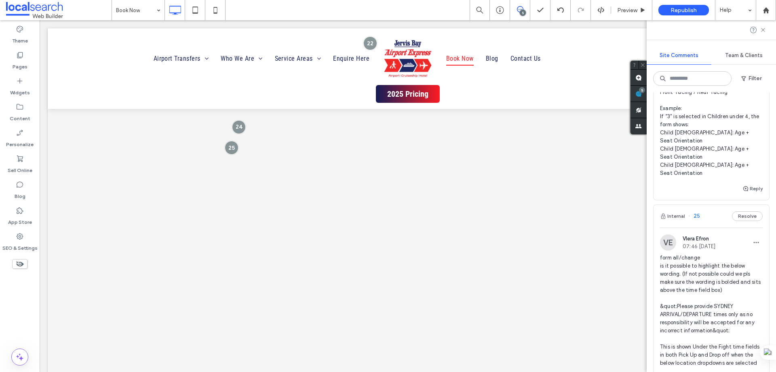
click at [708, 227] on div "VE Vlera Efron 07:46 Aug 11 2025 form all/change is it possible to highlight th…" at bounding box center [712, 341] width 116 height 229
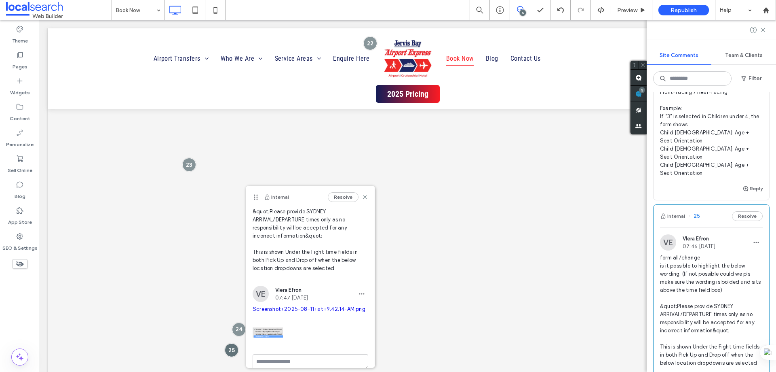
scroll to position [81, 0]
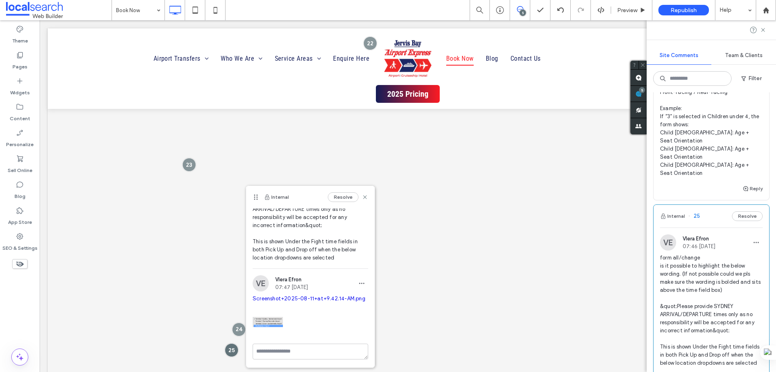
click at [299, 300] on link "Screenshot+2025-08-11+at+9.42.14-AM.png" at bounding box center [309, 298] width 113 height 6
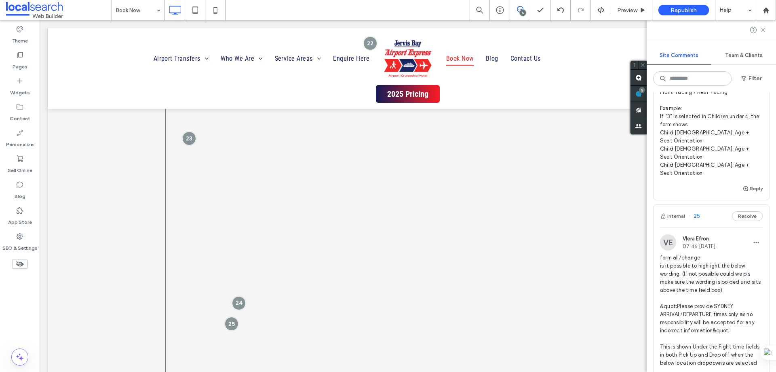
scroll to position [651, 0]
click at [228, 305] on div at bounding box center [231, 309] width 15 height 15
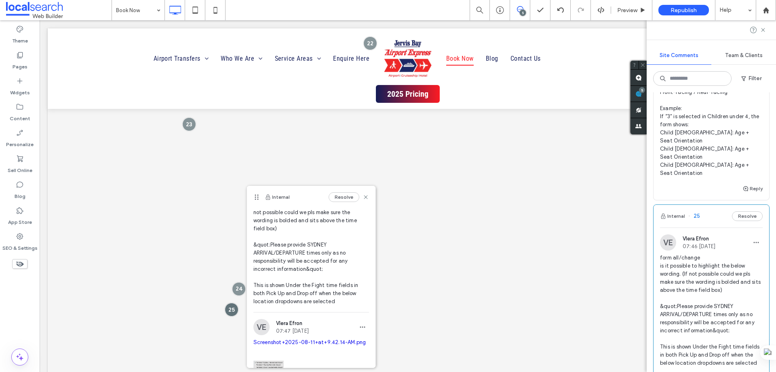
scroll to position [81, 0]
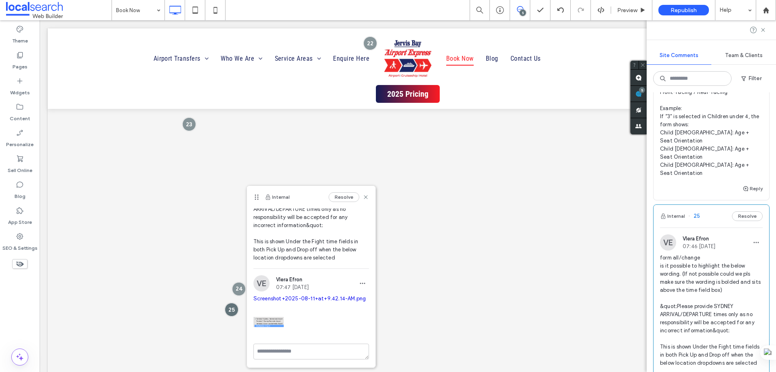
click at [286, 296] on link "Screenshot+2025-08-11+at+9.42.14-AM.png" at bounding box center [309, 298] width 113 height 6
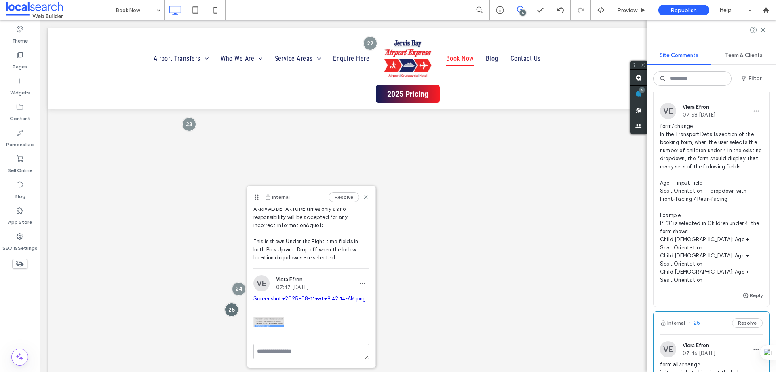
scroll to position [11, 0]
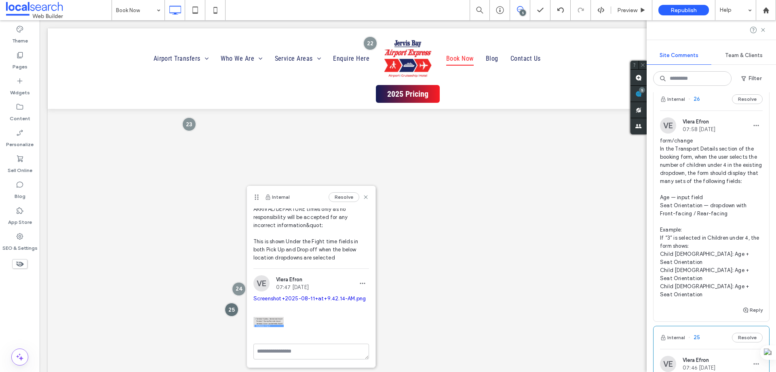
click at [713, 104] on div "Internal 26 Resolve" at bounding box center [712, 99] width 116 height 23
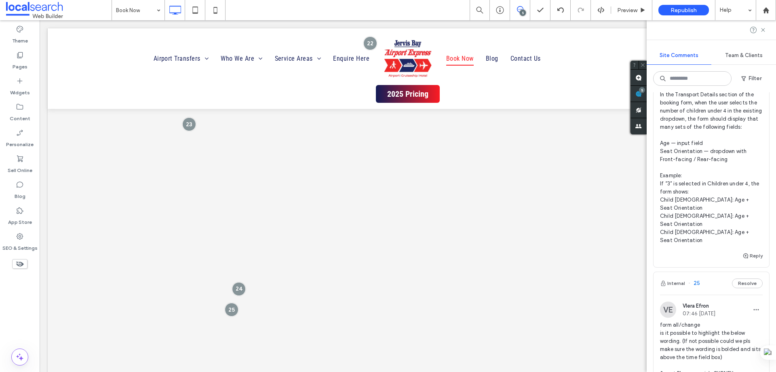
scroll to position [52, 0]
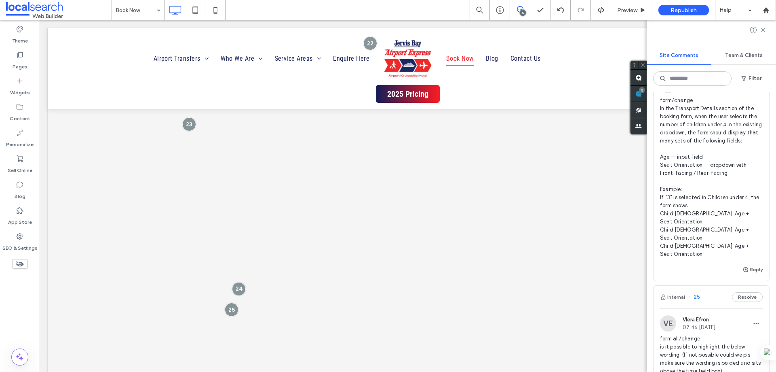
click at [725, 148] on span "form/change In the Transport Details section of the booking form, when the user…" at bounding box center [711, 177] width 103 height 162
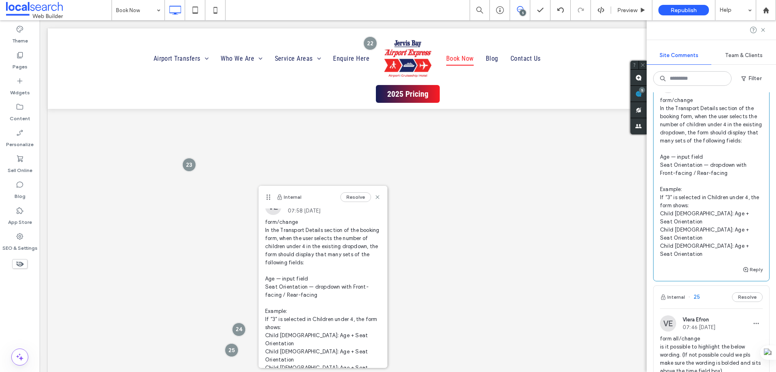
scroll to position [0, 0]
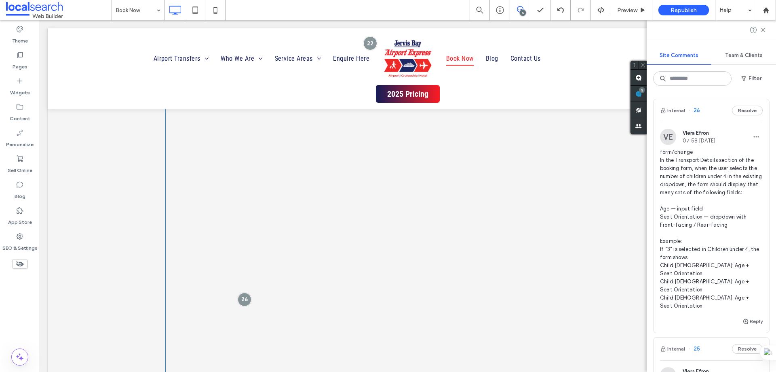
scroll to position [894, 0]
click at [307, 208] on span at bounding box center [407, 162] width 485 height 810
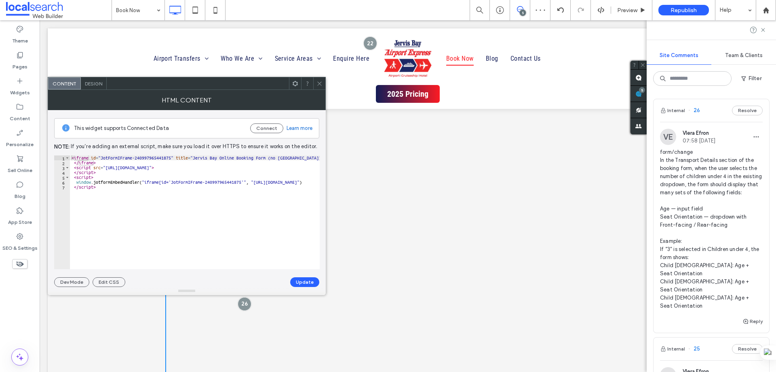
click at [319, 83] on icon at bounding box center [320, 83] width 6 height 6
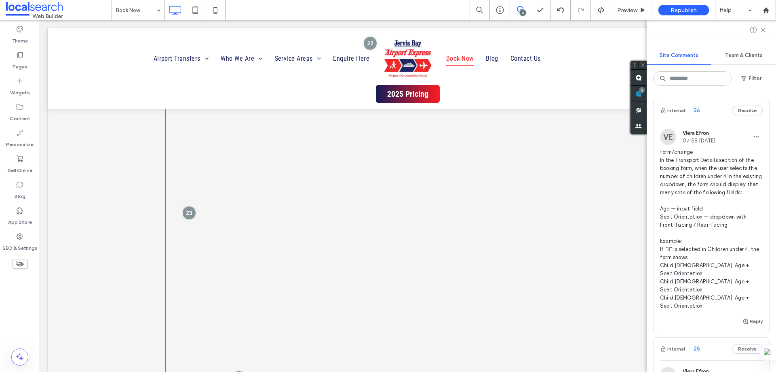
scroll to position [570, 0]
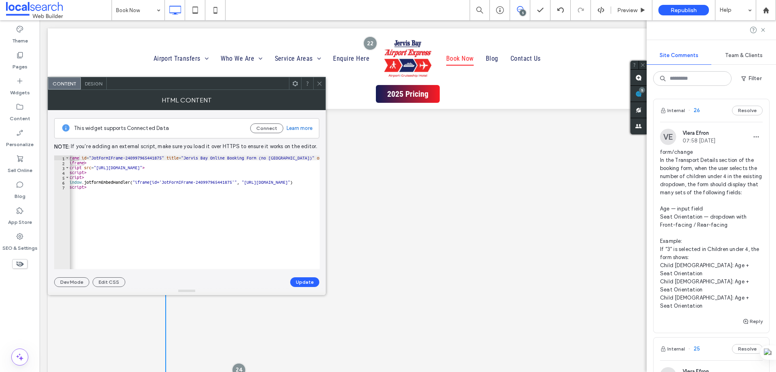
scroll to position [0, 0]
click at [320, 82] on icon at bounding box center [320, 83] width 6 height 6
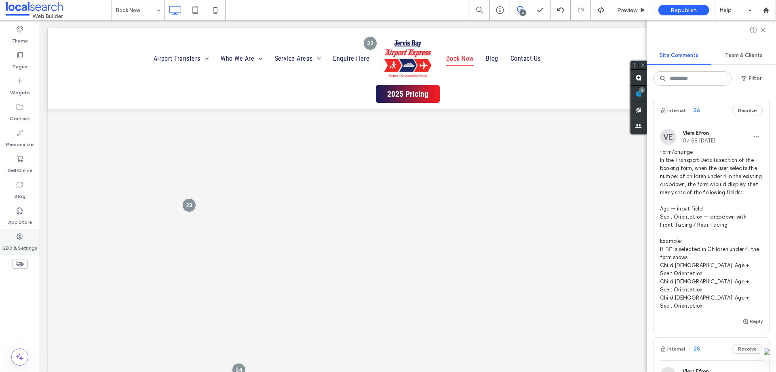
click at [24, 238] on div "SEO & Settings" at bounding box center [20, 242] width 40 height 26
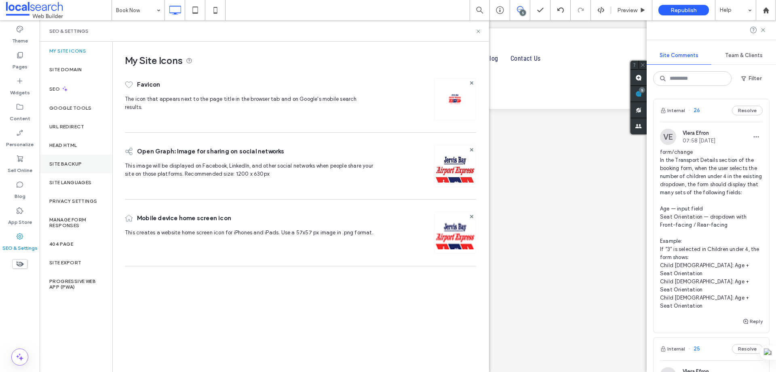
click at [76, 163] on label "Site Backup" at bounding box center [65, 164] width 32 height 6
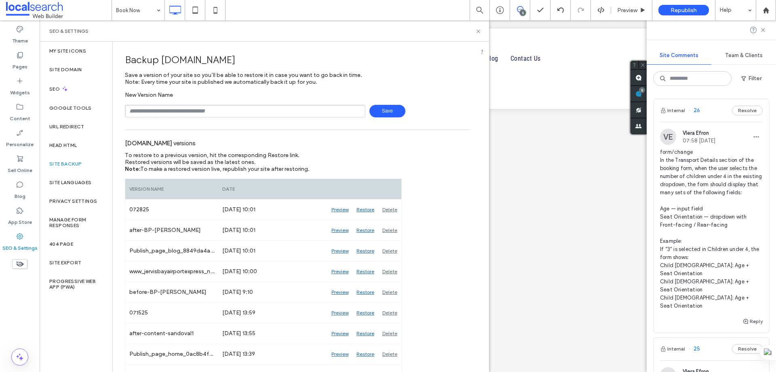
click at [191, 107] on input "text" at bounding box center [245, 111] width 241 height 13
type input "**********"
click at [384, 112] on span "Save" at bounding box center [388, 111] width 36 height 13
click at [479, 31] on use at bounding box center [478, 31] width 3 height 3
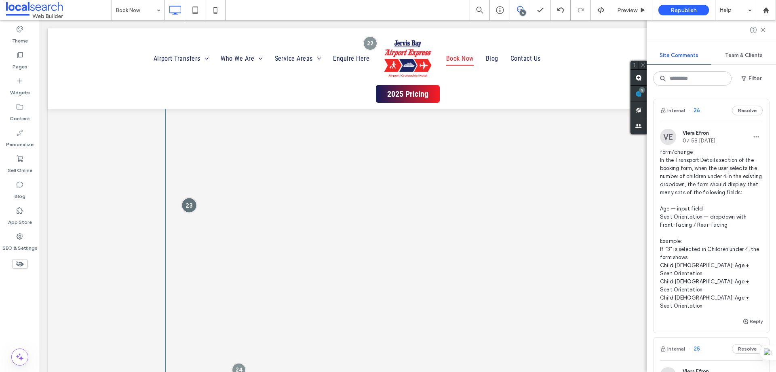
click at [187, 205] on div at bounding box center [189, 204] width 15 height 15
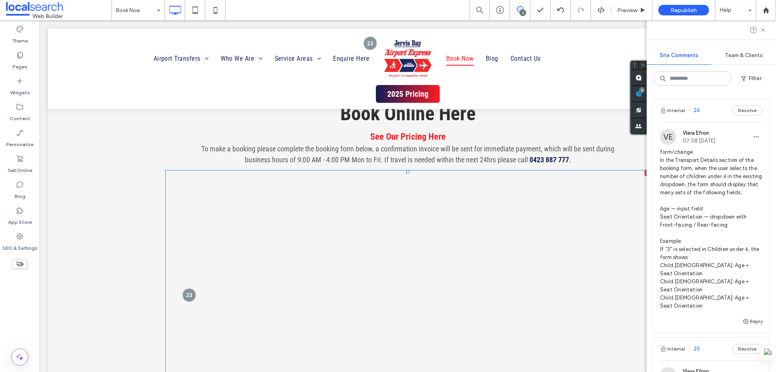
scroll to position [570, 0]
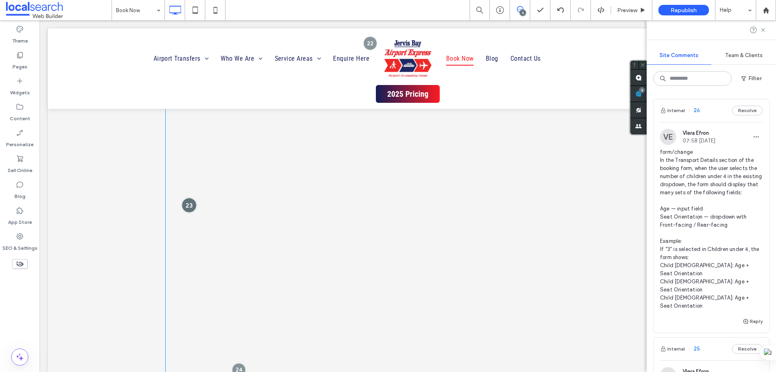
click at [182, 203] on div at bounding box center [189, 204] width 15 height 15
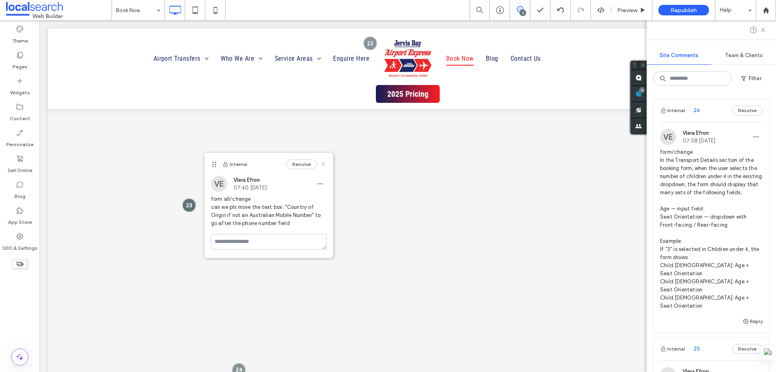
click at [323, 165] on use at bounding box center [323, 164] width 4 height 4
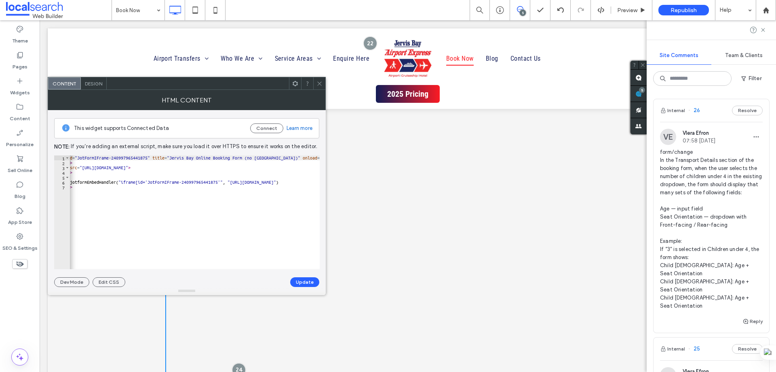
scroll to position [0, 0]
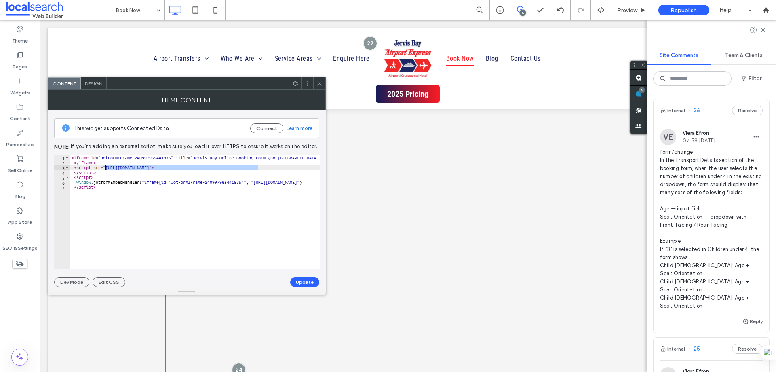
drag, startPoint x: 257, startPoint y: 165, endPoint x: 105, endPoint y: 169, distance: 152.1
click at [105, 169] on div "< iframe id = "JotFormIFrame-240997965441875" title = "Jervis Bay Online Bookin…" at bounding box center [498, 213] width 857 height 117
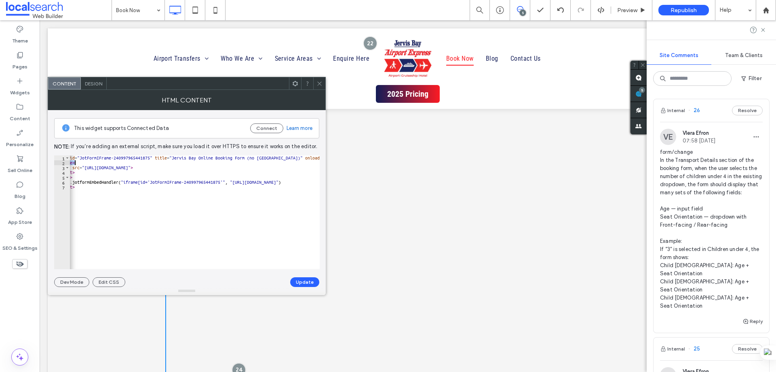
scroll to position [0, 45]
drag, startPoint x: 228, startPoint y: 158, endPoint x: 283, endPoint y: 160, distance: 55.8
click at [283, 160] on div "< iframe id = "JotFormIFrame-240997965441875" title = "Jervis Bay Online Bookin…" at bounding box center [453, 213] width 857 height 117
click at [245, 189] on div "< iframe id = "JotFormIFrame-240997965441875" title = "Jervis Bay Online Bookin…" at bounding box center [477, 213] width 857 height 117
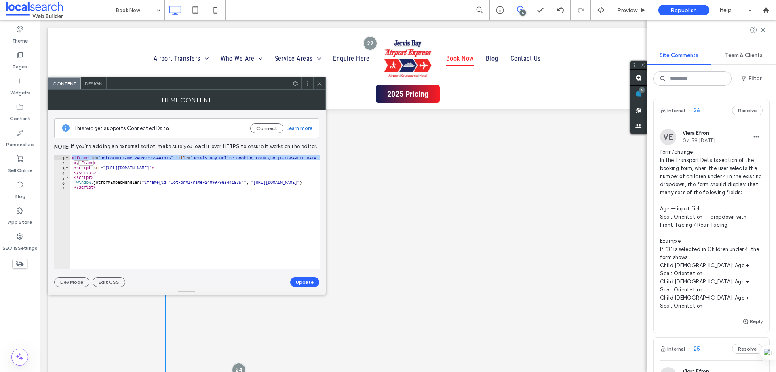
drag, startPoint x: 136, startPoint y: 157, endPoint x: 318, endPoint y: 155, distance: 181.9
click at [318, 155] on div "This widget supports Connected Data Connect Learn more Note: If you’re adding a…" at bounding box center [186, 198] width 265 height 177
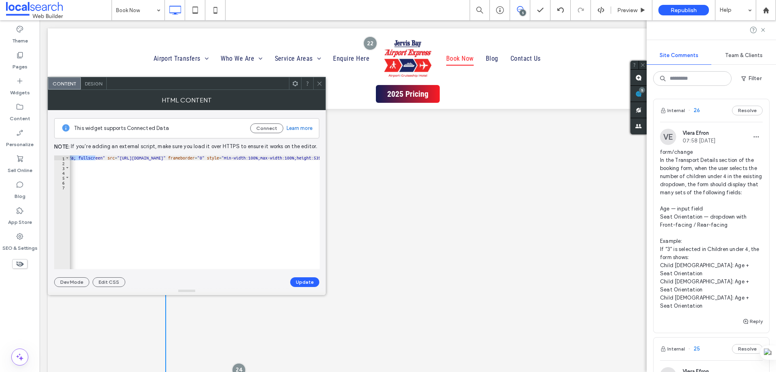
click at [184, 167] on div "< iframe id = "JotFormIFrame-240997965441875" title = "Jervis Bay Online Bookin…" at bounding box center [3, 213] width 857 height 117
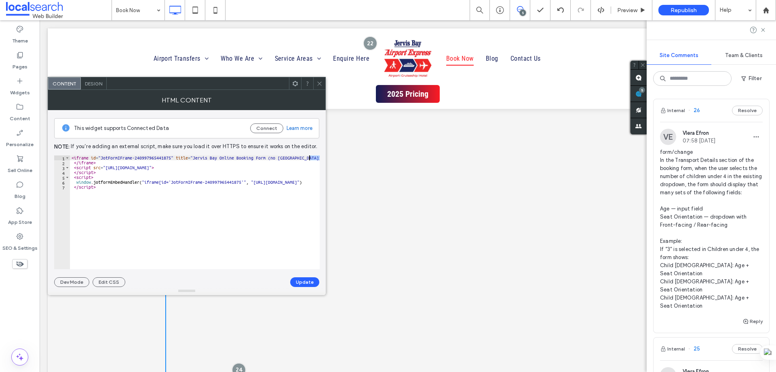
drag, startPoint x: 190, startPoint y: 158, endPoint x: 310, endPoint y: 158, distance: 120.1
click at [310, 158] on div "< iframe id = "JotFormIFrame-240997965441875" title = "Jervis Bay Online Bookin…" at bounding box center [498, 213] width 857 height 117
click at [289, 171] on div "< iframe id = "JotFormIFrame-240997965441875" title = "Jervis Bay Online Bookin…" at bounding box center [498, 213] width 857 height 117
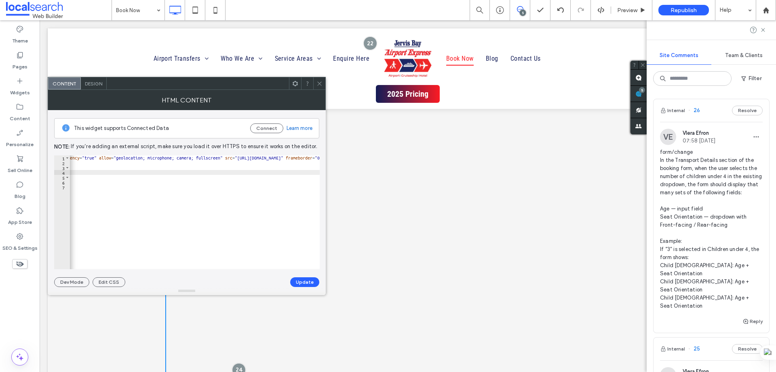
scroll to position [0, 379]
click at [234, 159] on div "< iframe id = "JotFormIFrame-240997965441875" title = "Jervis Bay Online Bookin…" at bounding box center [119, 213] width 857 height 117
click at [234, 165] on div "< iframe id = "JotFormIFrame-240997965441875" title = "Jervis Bay Online Bookin…" at bounding box center [91, 213] width 857 height 117
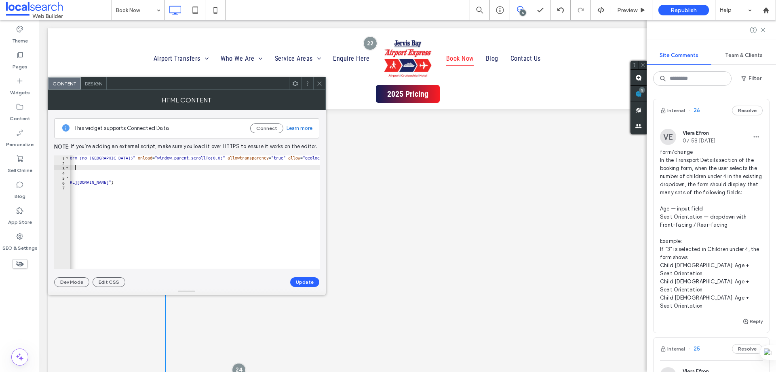
click at [234, 165] on div "< iframe id = "JotFormIFrame-240997965441875" title = "Jervis Bay Online Bookin…" at bounding box center [310, 213] width 857 height 117
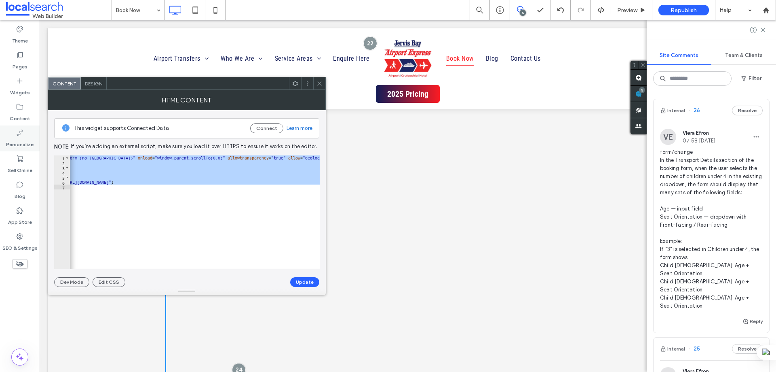
type textarea "**********"
click at [27, 116] on label "Content" at bounding box center [20, 116] width 21 height 11
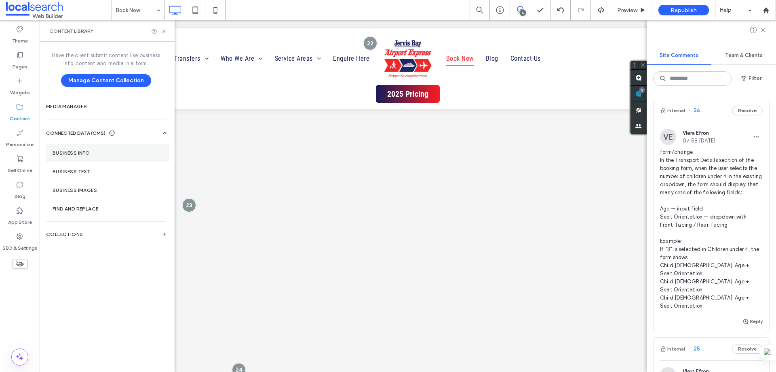
click at [99, 152] on label "Business Info" at bounding box center [108, 153] width 110 height 6
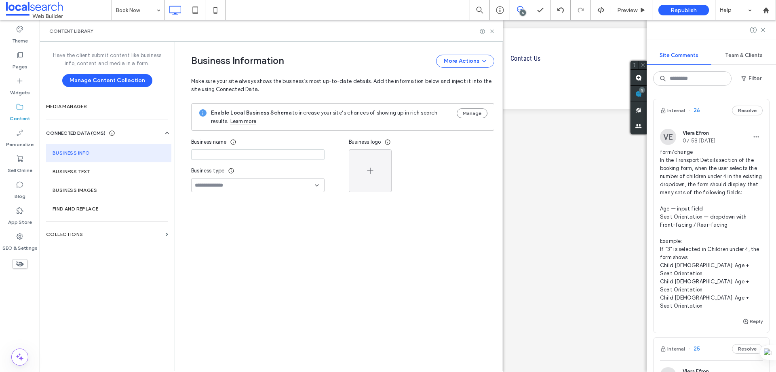
type input "**********"
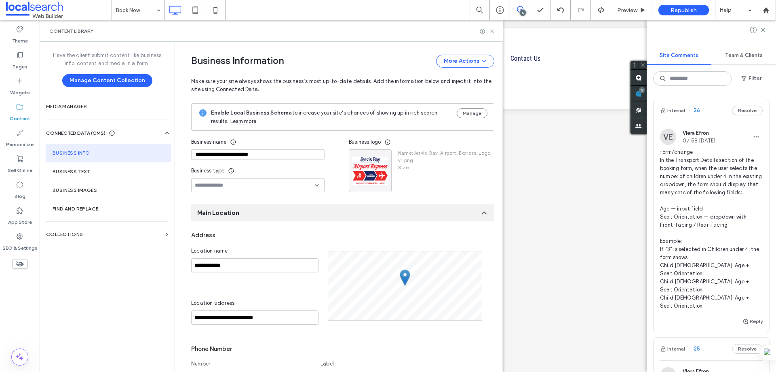
click at [246, 155] on input "**********" at bounding box center [257, 154] width 133 height 11
click at [490, 31] on icon at bounding box center [492, 31] width 6 height 6
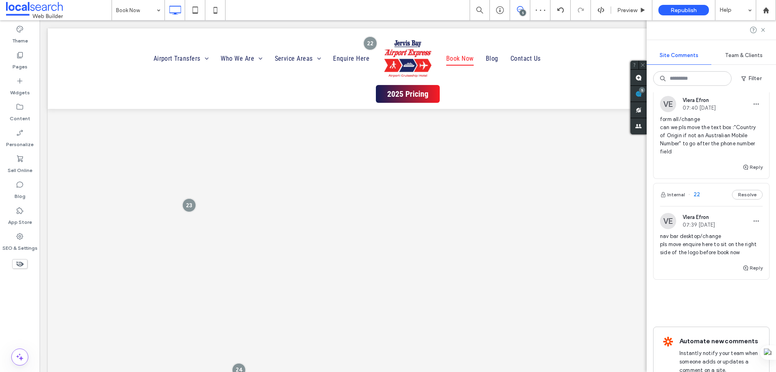
scroll to position [881, 0]
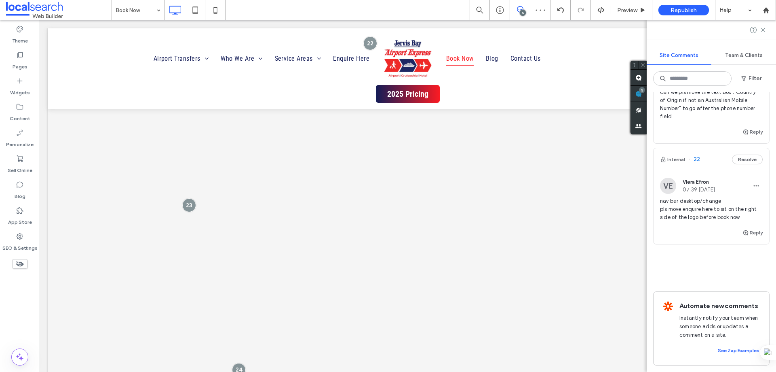
click at [715, 179] on span "Vlera Efron" at bounding box center [699, 182] width 32 height 6
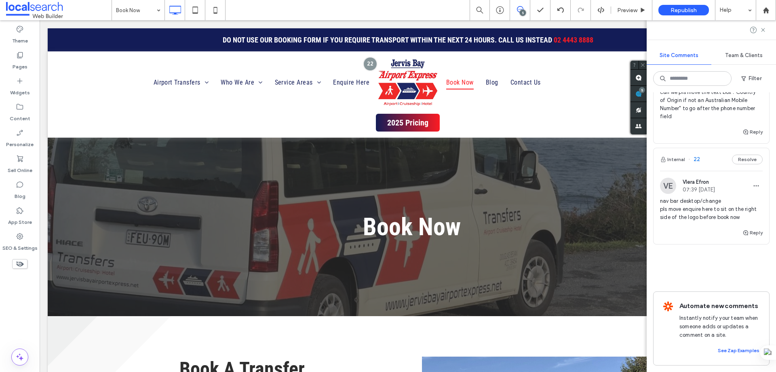
scroll to position [0, 0]
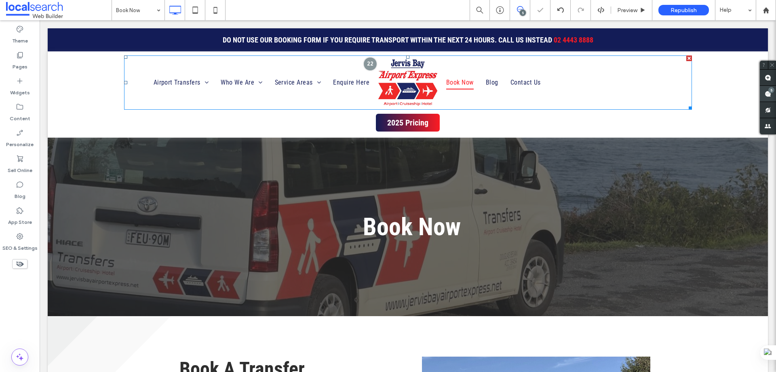
click at [765, 92] on span at bounding box center [768, 94] width 16 height 16
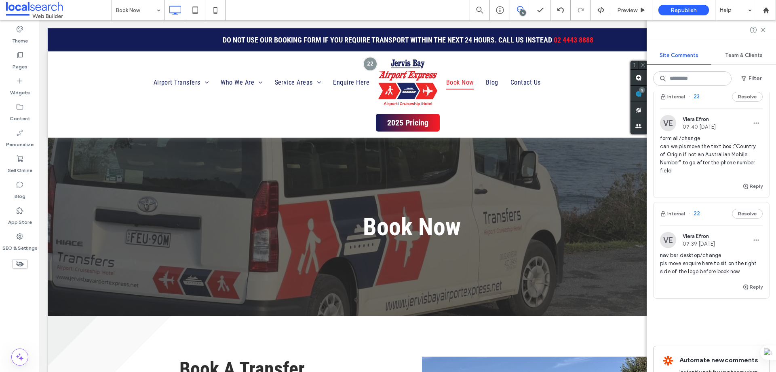
scroll to position [728, 0]
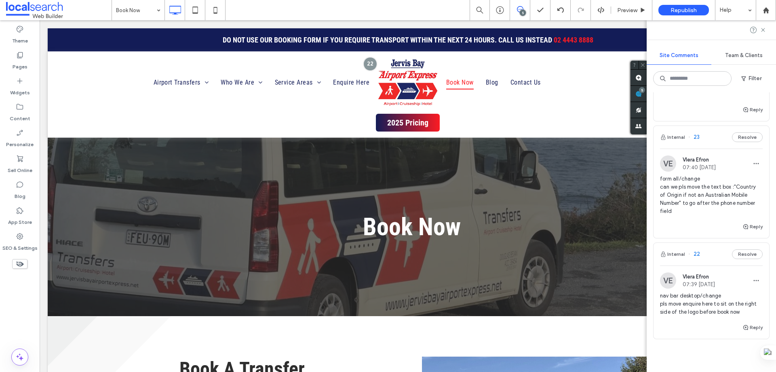
click at [723, 148] on div "VE Vlera Efron 07:40 Aug 11 2025 form all/change can we pls move the text box :…" at bounding box center [712, 184] width 116 height 73
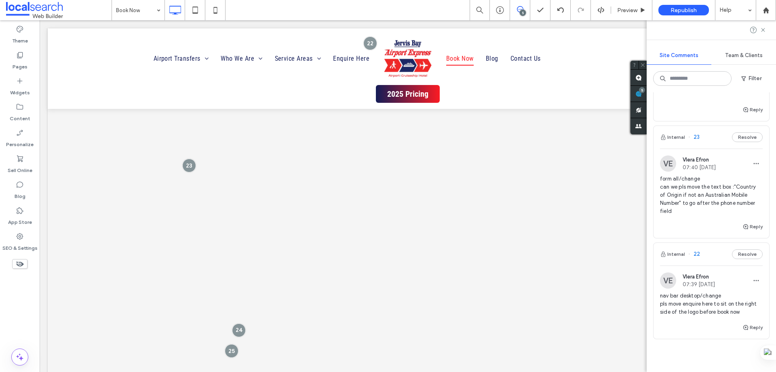
scroll to position [611, 0]
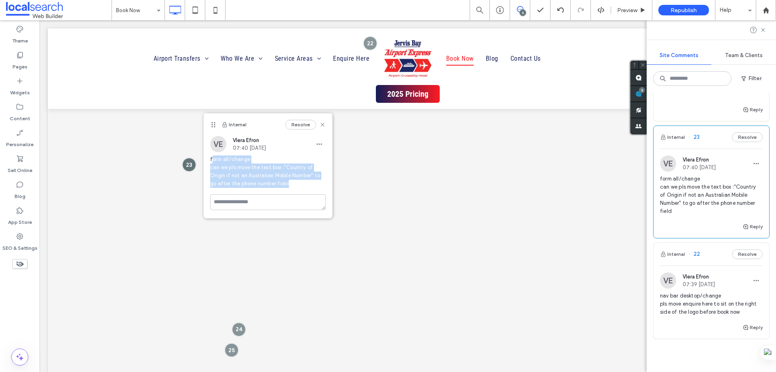
drag, startPoint x: 300, startPoint y: 182, endPoint x: 212, endPoint y: 161, distance: 91.0
click at [212, 161] on span "form all/change can we pls move the text box :"Country of Origin if not an Aust…" at bounding box center [268, 171] width 116 height 32
copy span "orm all/change can we pls move the text box :"Country of Origin if not an Austr…"
click at [323, 124] on use at bounding box center [323, 125] width 4 height 4
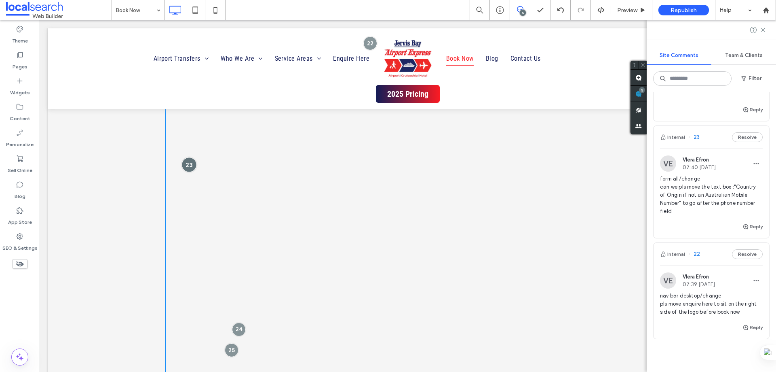
click at [186, 163] on div at bounding box center [189, 164] width 15 height 15
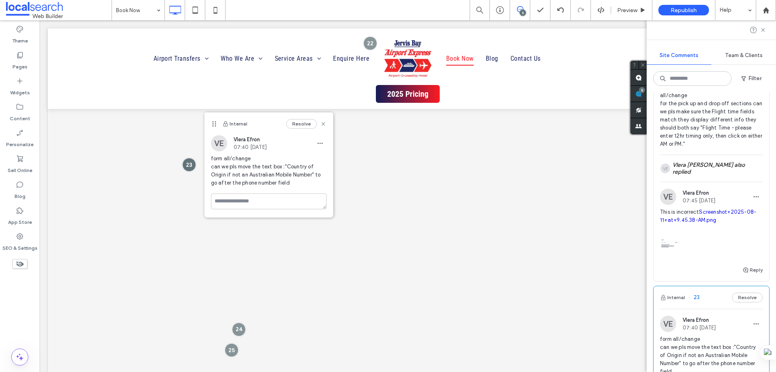
scroll to position [526, 0]
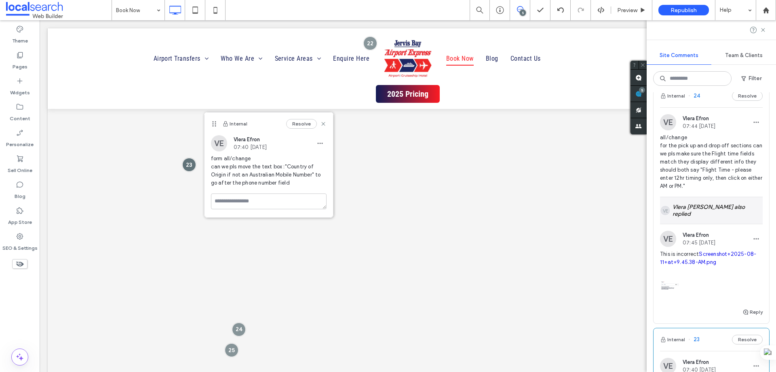
click at [721, 202] on div "VE Vlera Efron also replied" at bounding box center [711, 210] width 103 height 27
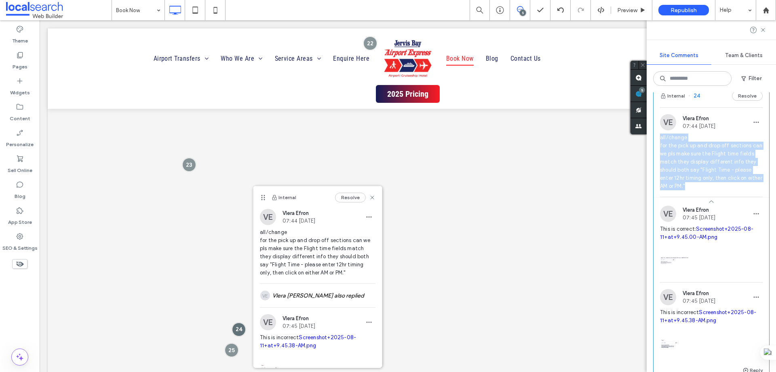
drag, startPoint x: 719, startPoint y: 179, endPoint x: 657, endPoint y: 131, distance: 78.6
click at [657, 131] on div "VE Vlera Efron 07:44 Aug 11 2025 all/change for the pick up and drop off sectio…" at bounding box center [712, 155] width 116 height 82
copy span "all/change for the pick up and drop off sections can we pls make sure the Fligh…"
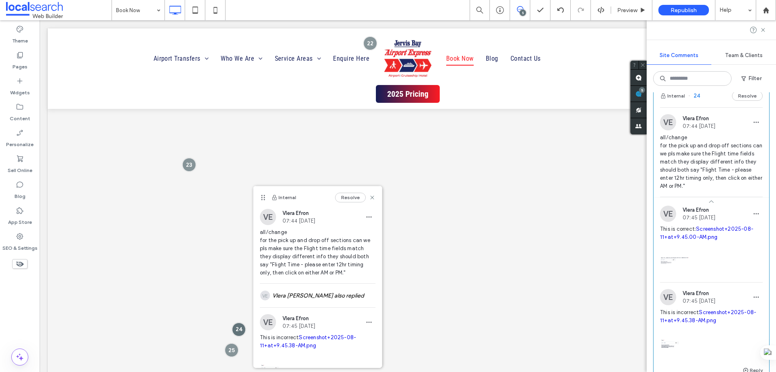
click at [717, 243] on div at bounding box center [711, 258] width 103 height 34
click at [689, 226] on link "Screenshot+2025-08-11+at+9.45.00-AM.png" at bounding box center [706, 233] width 93 height 14
click at [718, 309] on link "Screenshot+2025-08-11+at+9.45.38-AM.png" at bounding box center [708, 316] width 96 height 14
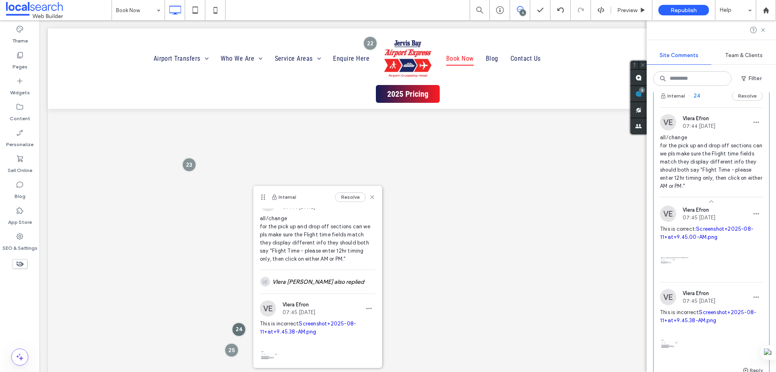
scroll to position [0, 0]
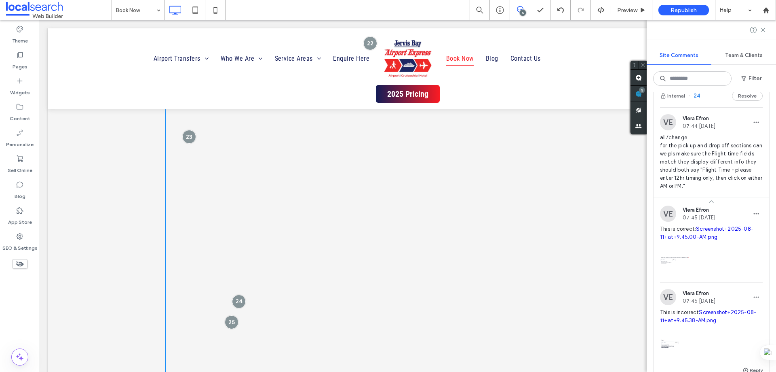
scroll to position [692, 0]
click at [239, 249] on div at bounding box center [239, 248] width 15 height 15
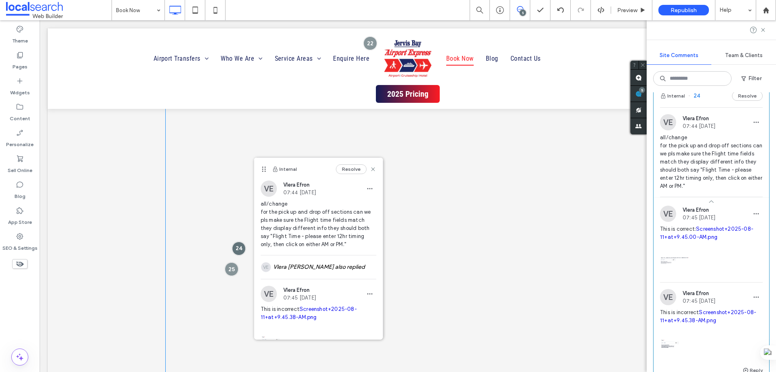
click at [424, 188] on span at bounding box center [407, 364] width 485 height 810
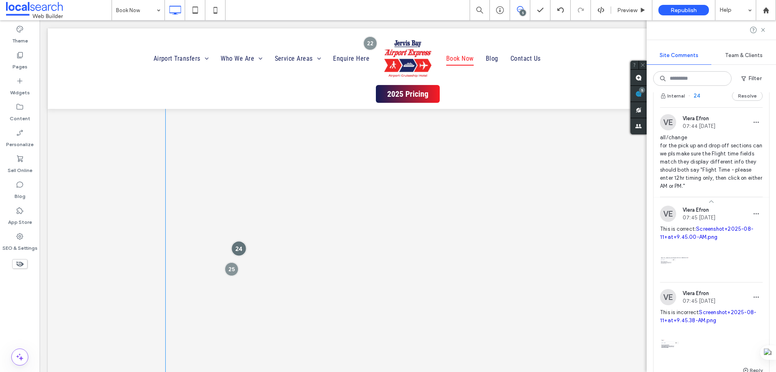
click at [236, 247] on div at bounding box center [239, 248] width 15 height 15
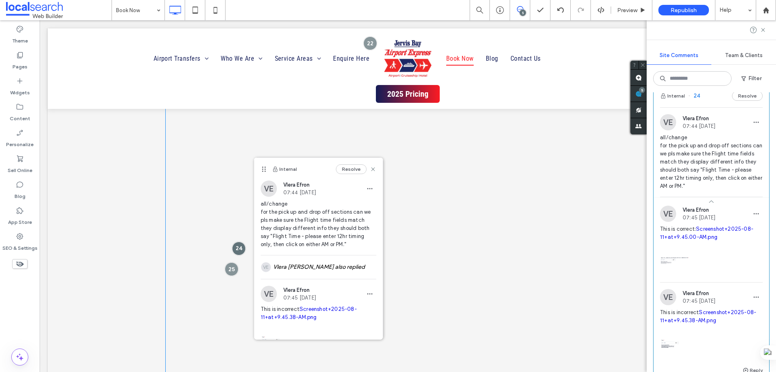
click at [419, 213] on span at bounding box center [407, 364] width 485 height 810
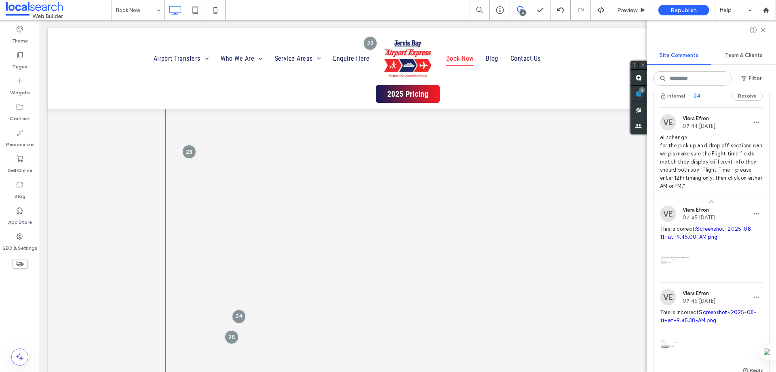
scroll to position [611, 0]
click at [234, 327] on div at bounding box center [239, 328] width 15 height 15
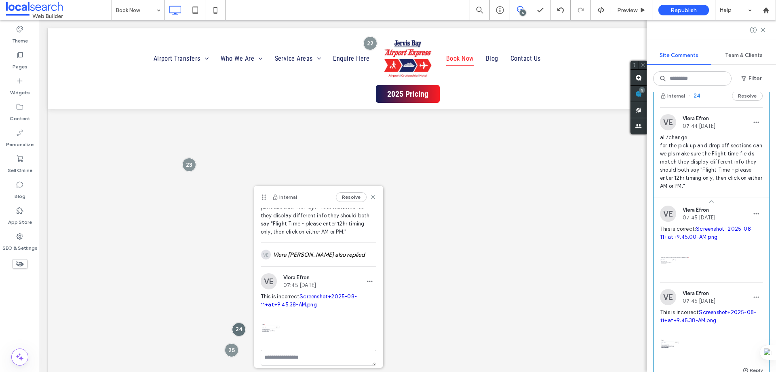
scroll to position [47, 0]
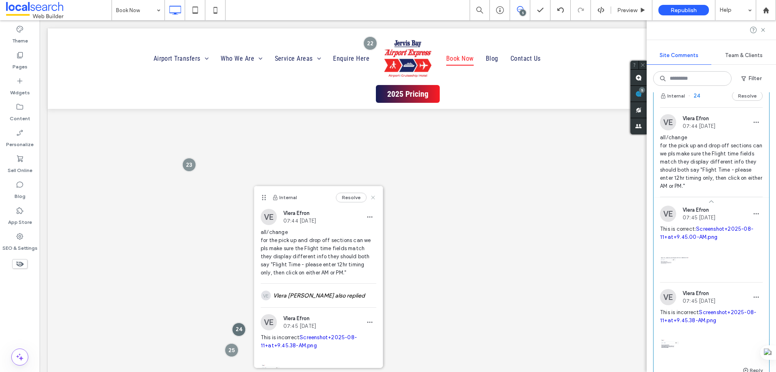
click at [370, 197] on icon at bounding box center [373, 197] width 6 height 6
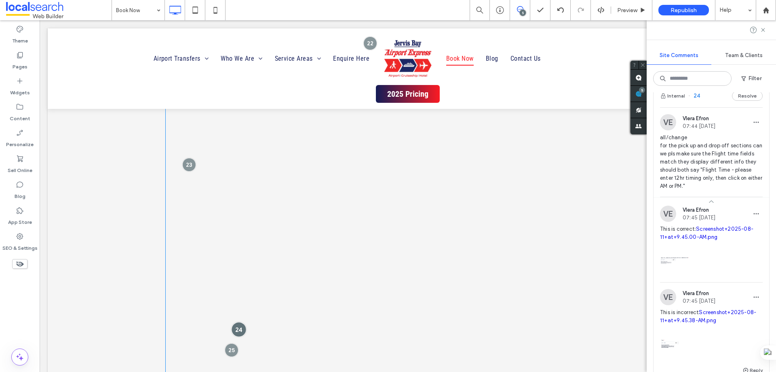
click at [237, 325] on div at bounding box center [239, 328] width 15 height 15
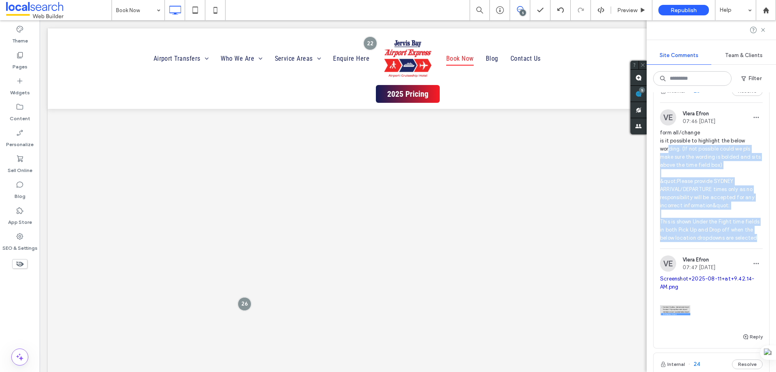
scroll to position [202, 0]
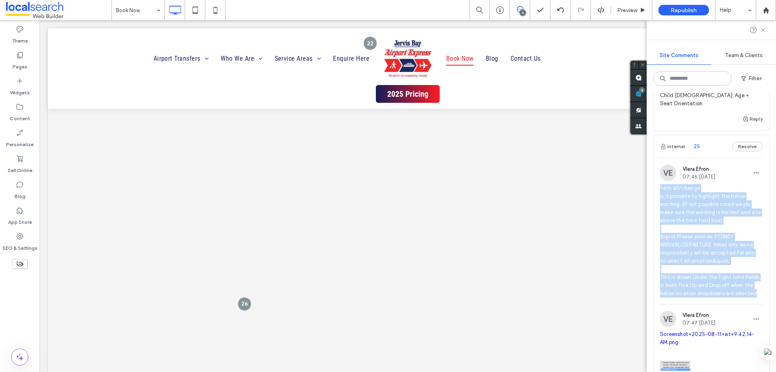
drag, startPoint x: 703, startPoint y: 205, endPoint x: 659, endPoint y: 172, distance: 54.5
click at [659, 172] on div "VE Vlera Efron 07:46 [DATE] form all/change is it possible to highlight the bel…" at bounding box center [712, 234] width 116 height 139
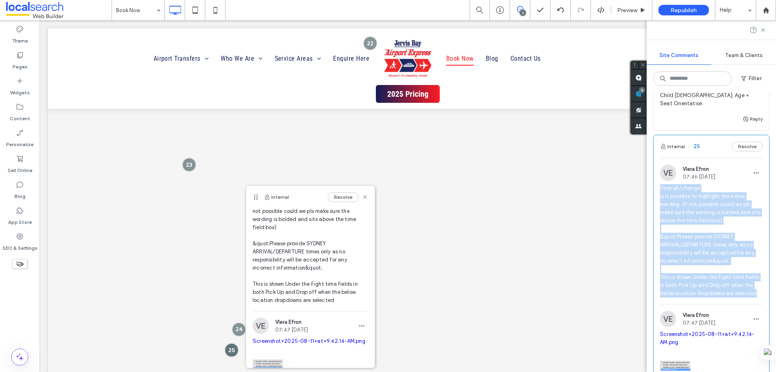
scroll to position [81, 0]
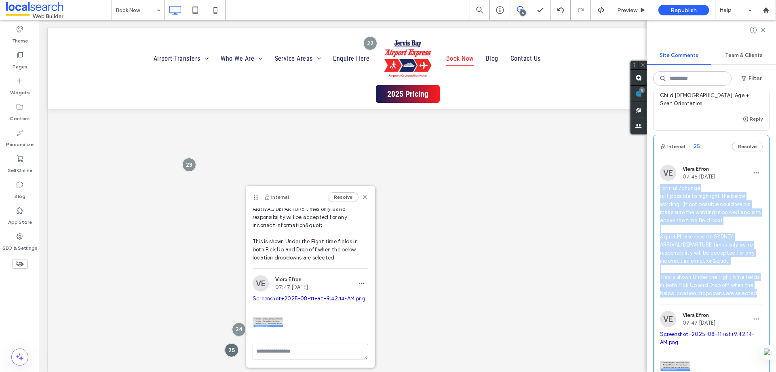
click at [282, 298] on link "Screenshot+2025-08-11+at+9.42.14-AM.png" at bounding box center [309, 298] width 113 height 6
click at [680, 247] on span "form all/change is it possible to highlight the below wording. (If not possible…" at bounding box center [711, 240] width 103 height 113
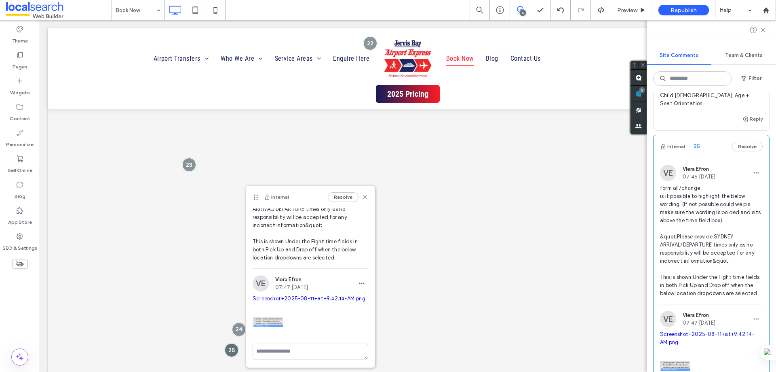
click at [688, 245] on span "form all/change is it possible to highlight the below wording. (If not possible…" at bounding box center [711, 240] width 103 height 113
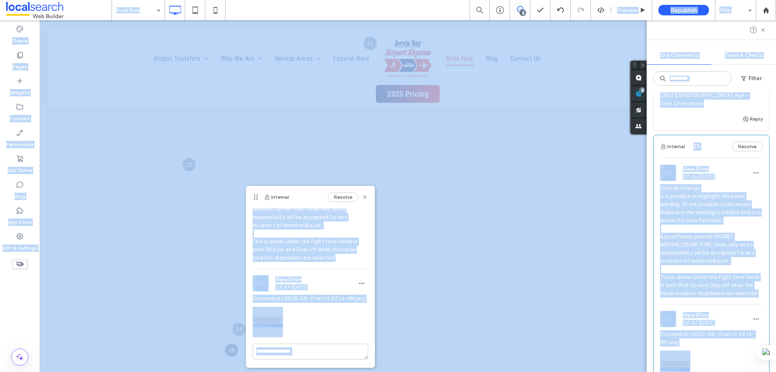
click at [688, 245] on span "form all/change is it possible to highlight the below wording. (If not possible…" at bounding box center [711, 240] width 103 height 113
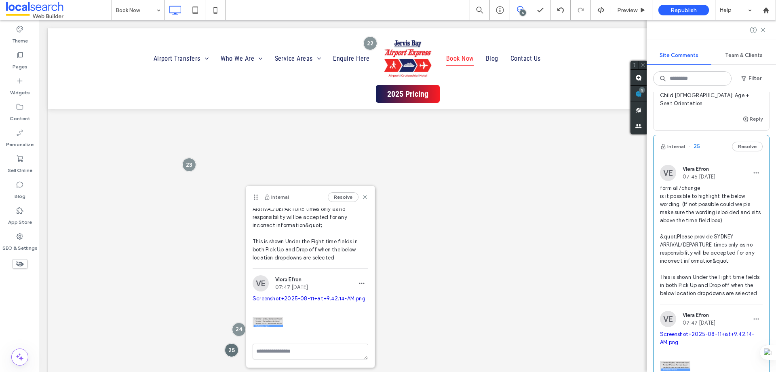
click at [697, 233] on span "form all/change is it possible to highlight the below wording. (If not possible…" at bounding box center [711, 240] width 103 height 113
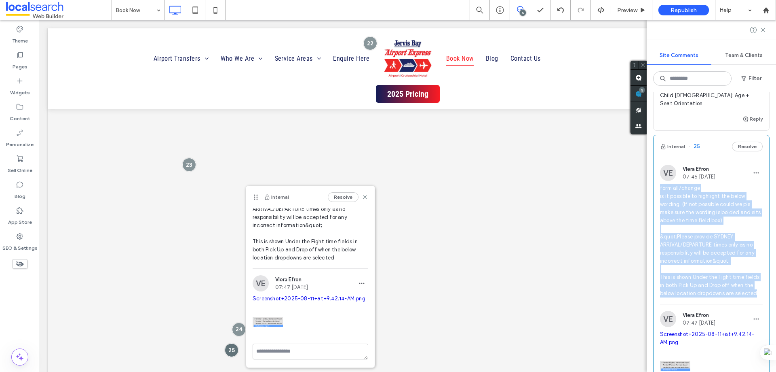
drag, startPoint x: 698, startPoint y: 285, endPoint x: 655, endPoint y: 171, distance: 121.8
click at [655, 171] on div "VE Vlera Efron 07:46 [DATE] form all/change is it possible to highlight the bel…" at bounding box center [712, 234] width 116 height 139
copy span "form all/change is it possible to highlight the below wording. (If not possible…"
click at [363, 196] on use at bounding box center [365, 197] width 4 height 4
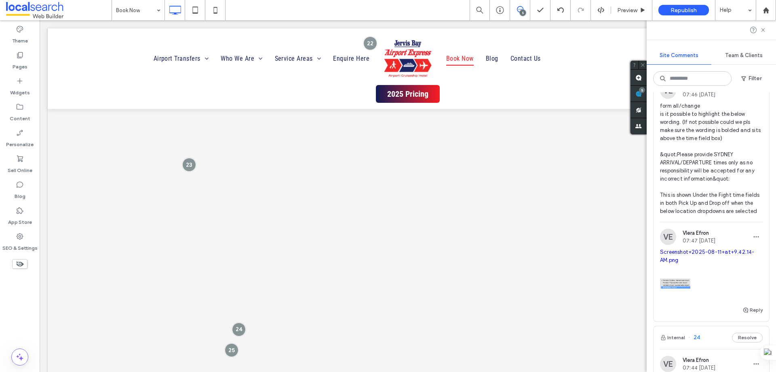
scroll to position [323, 0]
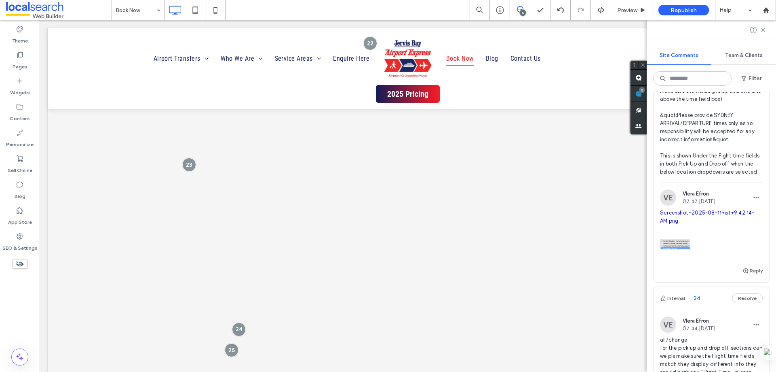
click at [686, 209] on link "Screenshot+2025-08-11+at+9.42.14-AM.png" at bounding box center [707, 216] width 95 height 14
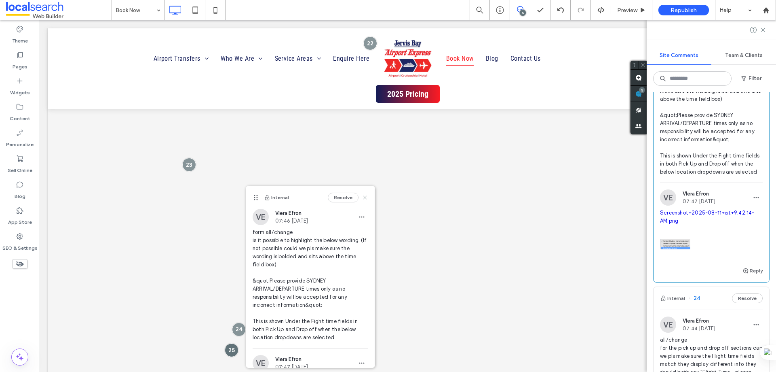
click at [362, 197] on icon at bounding box center [365, 197] width 6 height 6
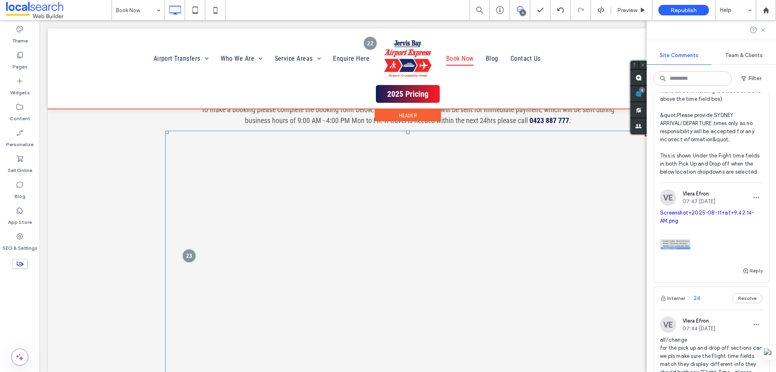
scroll to position [490, 0]
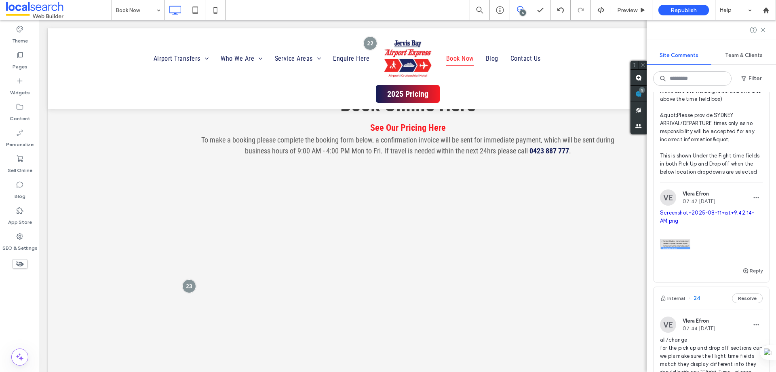
click at [680, 234] on img at bounding box center [675, 244] width 30 height 30
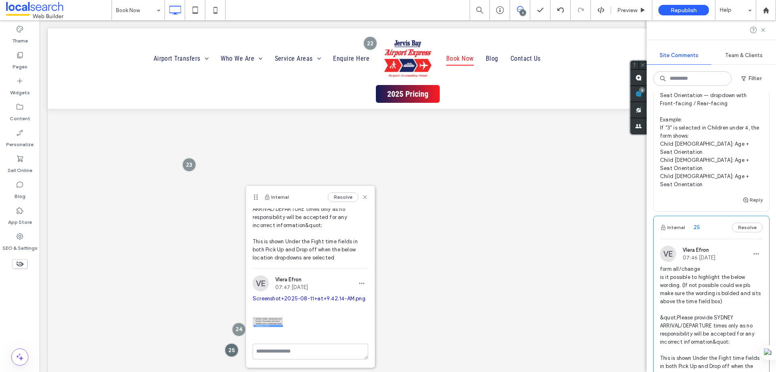
scroll to position [88, 0]
click at [238, 330] on div at bounding box center [239, 328] width 15 height 15
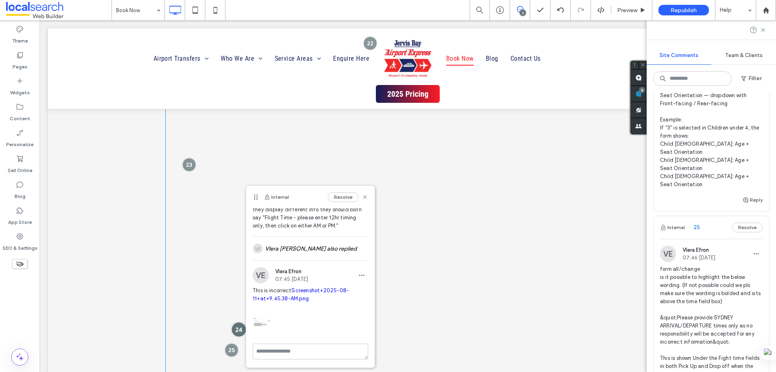
scroll to position [47, 0]
click at [238, 330] on div at bounding box center [239, 328] width 15 height 15
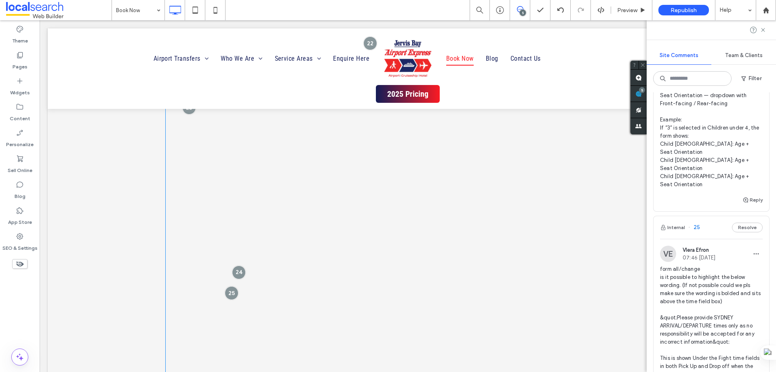
scroll to position [692, 0]
click at [313, 236] on span at bounding box center [407, 364] width 485 height 810
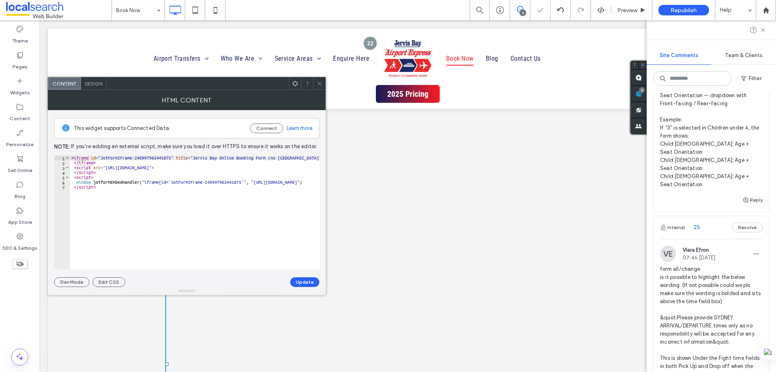
click at [318, 81] on icon at bounding box center [320, 83] width 6 height 6
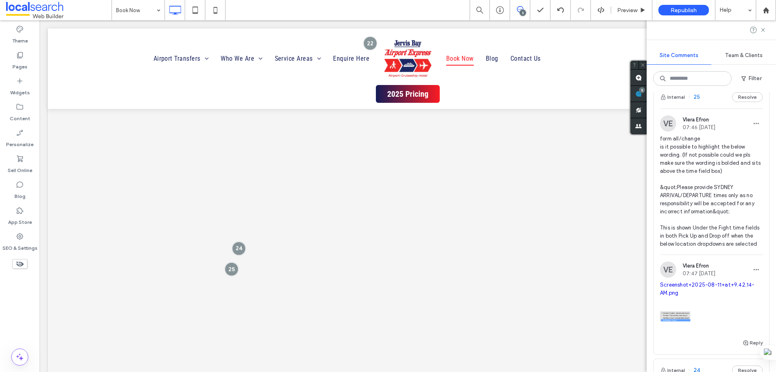
scroll to position [202, 0]
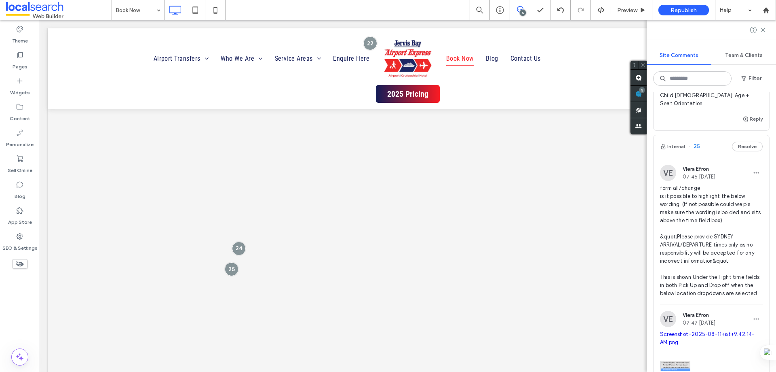
click at [712, 141] on div "Internal 25 Resolve" at bounding box center [712, 146] width 116 height 23
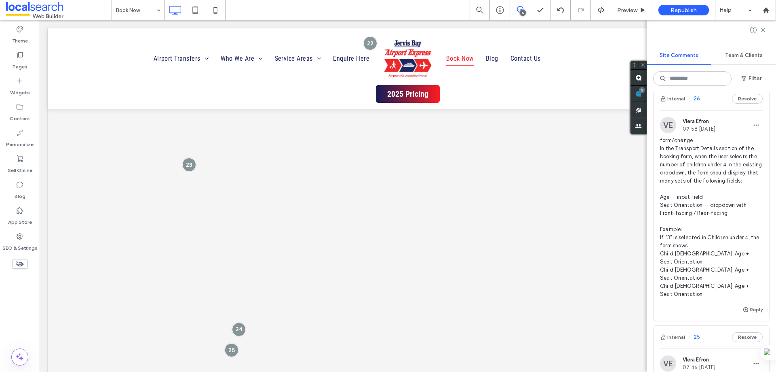
scroll to position [0, 0]
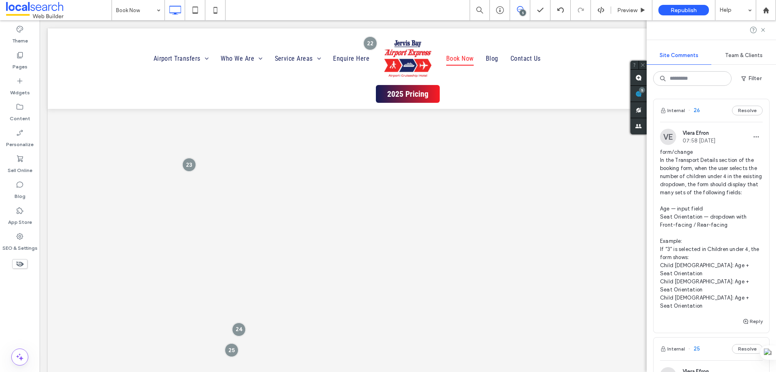
click at [716, 129] on div "VE Vlera Efron 07:58 [DATE]" at bounding box center [687, 137] width 55 height 16
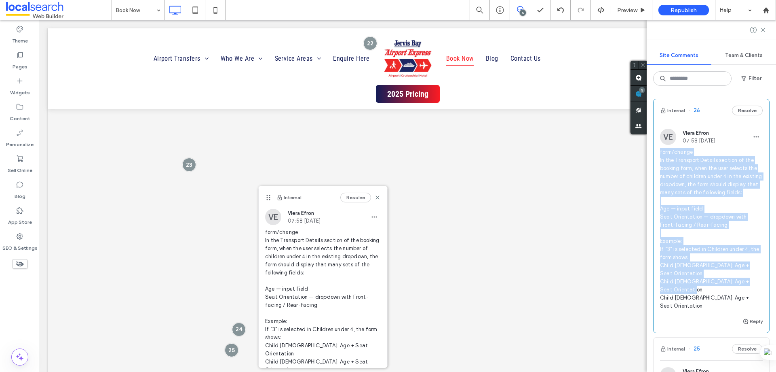
drag, startPoint x: 739, startPoint y: 291, endPoint x: 655, endPoint y: 153, distance: 161.1
click at [655, 153] on div "VE Vlera Efron 07:58 [DATE] form/change In the Transport Details section of the…" at bounding box center [712, 223] width 116 height 188
copy span "form/change In the Transport Details section of the booking form, when the user…"
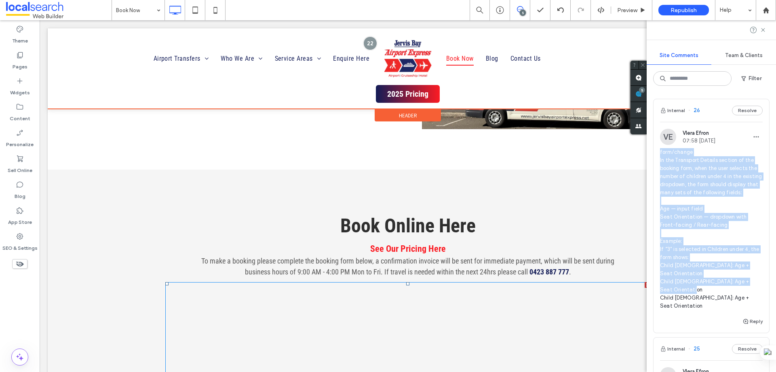
scroll to position [368, 0]
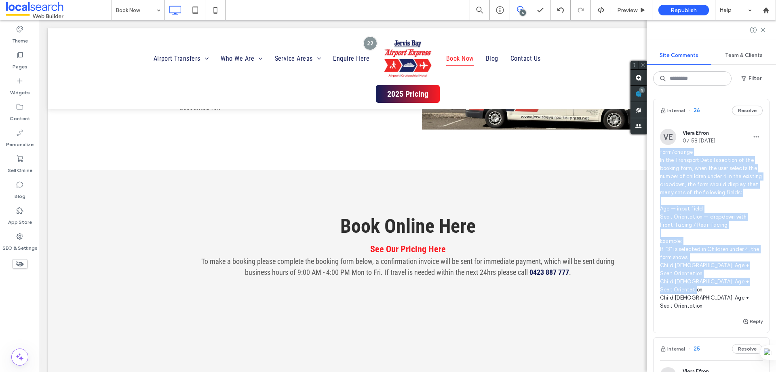
click at [707, 206] on span "form/change In the Transport Details section of the booking form, when the user…" at bounding box center [711, 229] width 103 height 162
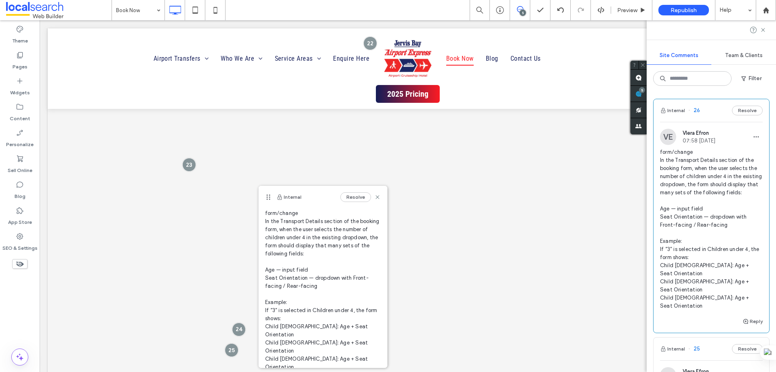
scroll to position [29, 0]
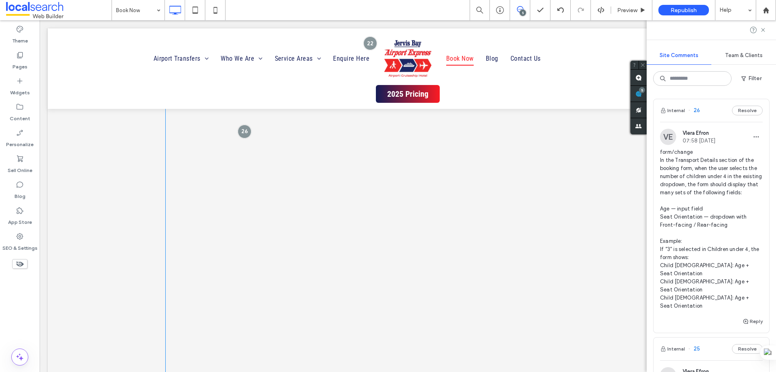
scroll to position [1137, 0]
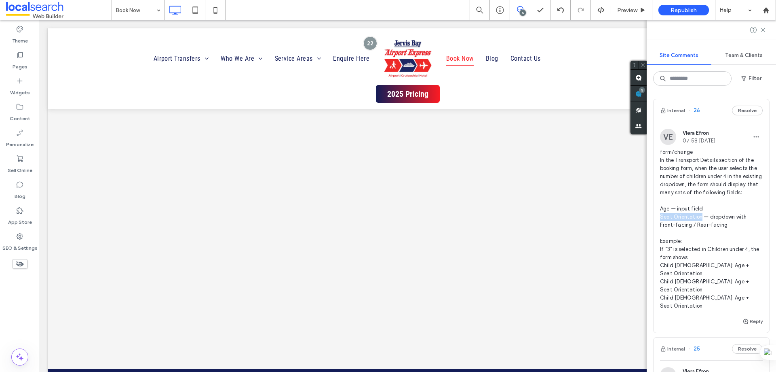
drag, startPoint x: 700, startPoint y: 223, endPoint x: 656, endPoint y: 225, distance: 44.5
click at [656, 225] on div "VE Vlera Efron 07:58 [DATE] form/change In the Transport Details section of the…" at bounding box center [712, 223] width 116 height 188
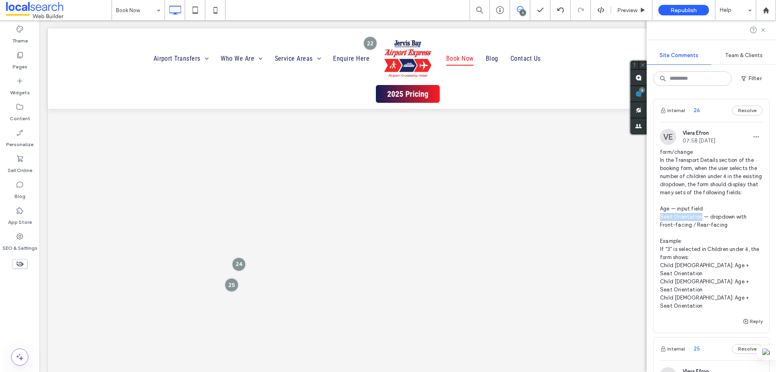
scroll to position [611, 0]
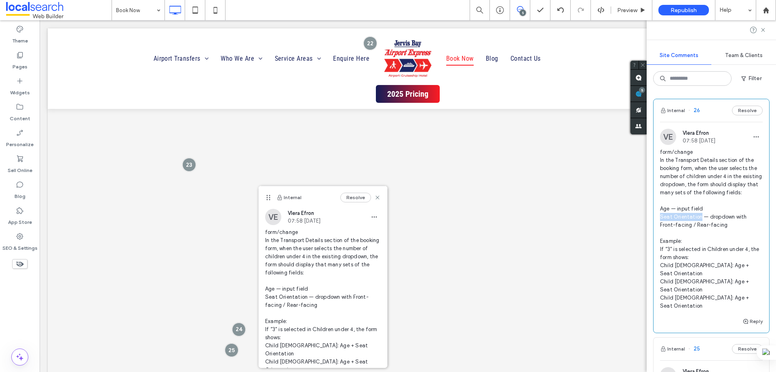
copy span "Seat Orientation"
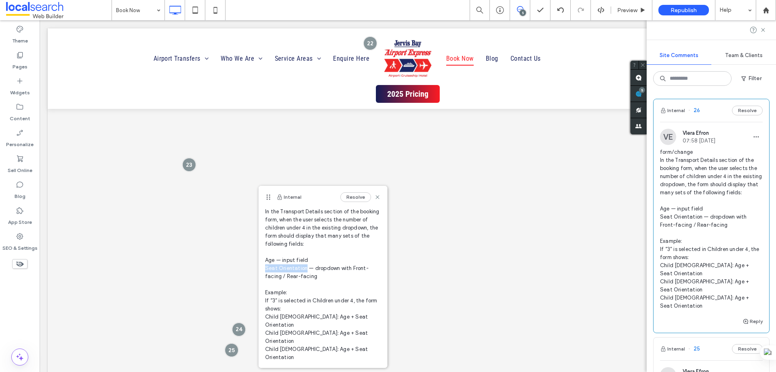
drag, startPoint x: 306, startPoint y: 266, endPoint x: 264, endPoint y: 267, distance: 41.6
click at [264, 267] on div "VE Vlera Efron 07:58 [DATE] form/change In the Transport Details section of the…" at bounding box center [323, 274] width 129 height 188
copy span "Seat Orientation"
drag, startPoint x: 342, startPoint y: 276, endPoint x: 351, endPoint y: 268, distance: 12.1
click at [351, 268] on span "form/change In the Transport Details section of the booking form, when the user…" at bounding box center [323, 280] width 116 height 162
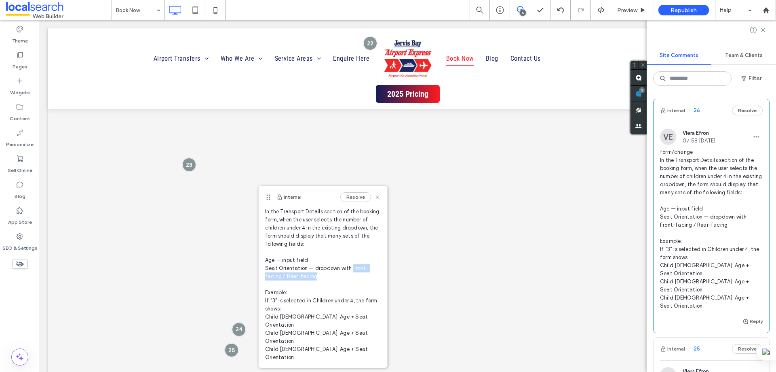
copy span "Front-facing / Rear-facing"
